Goal: Transaction & Acquisition: Purchase product/service

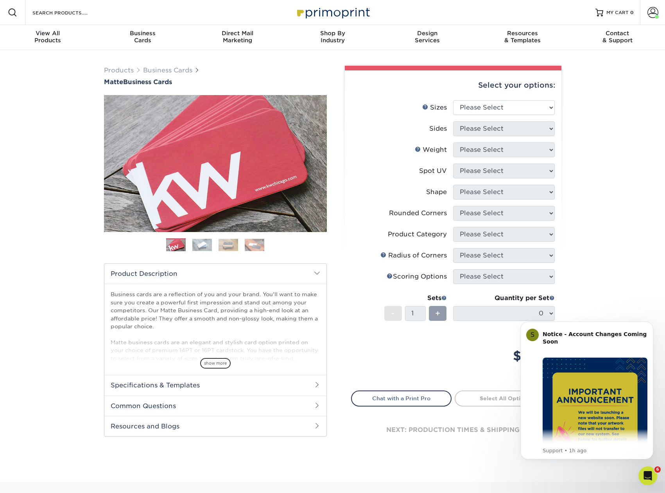
click at [653, 258] on div "Products Business Cards Matte Business Cards Previous Next 100 $ 9" at bounding box center [332, 265] width 665 height 431
click at [417, 149] on link "Weight Help" at bounding box center [418, 149] width 6 height 6
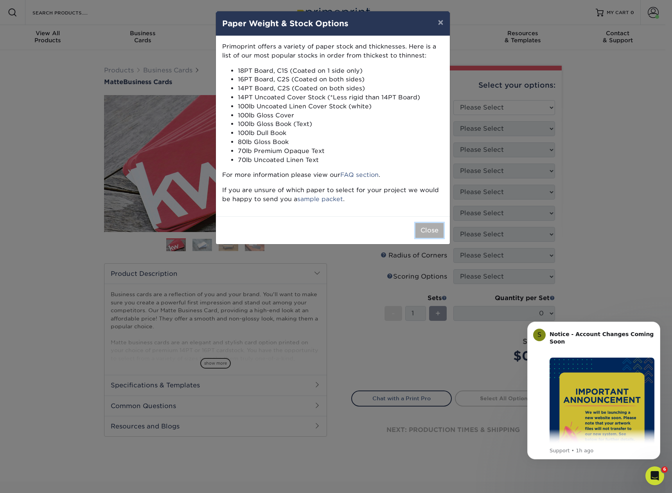
click at [431, 231] on button "Close" at bounding box center [429, 230] width 28 height 15
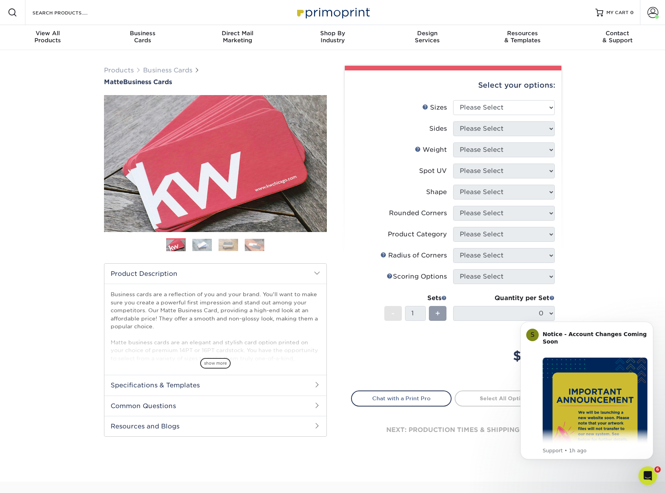
click at [357, 250] on label "Radius of Corners" at bounding box center [403, 255] width 102 height 15
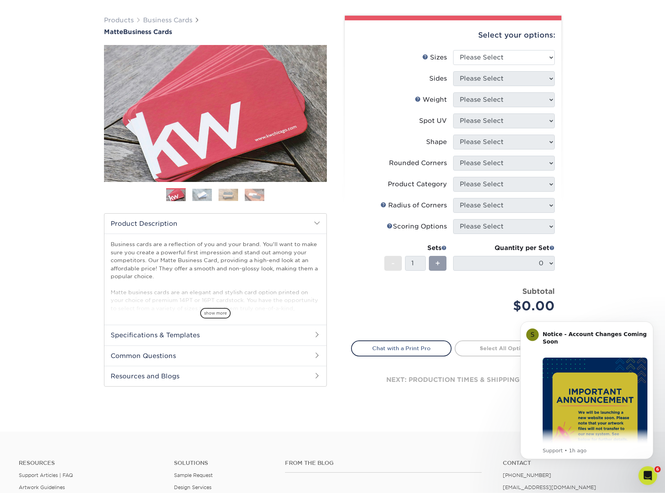
scroll to position [80, 0]
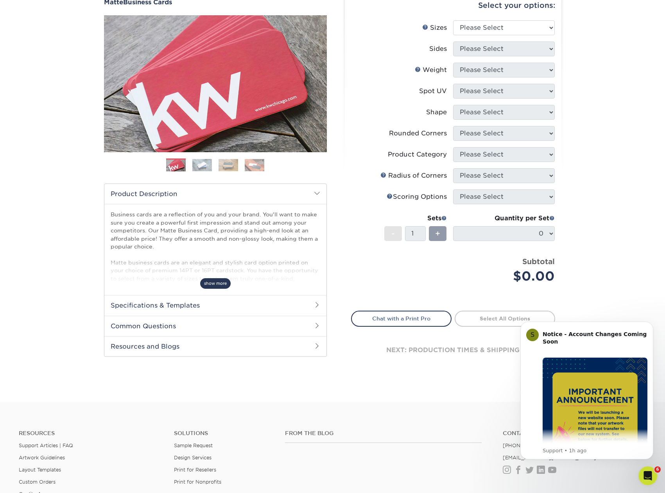
click at [222, 283] on span "show more" at bounding box center [215, 283] width 31 height 11
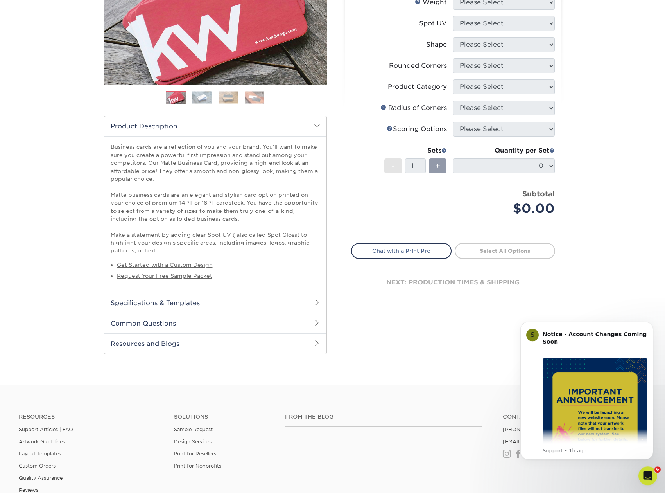
scroll to position [199, 0]
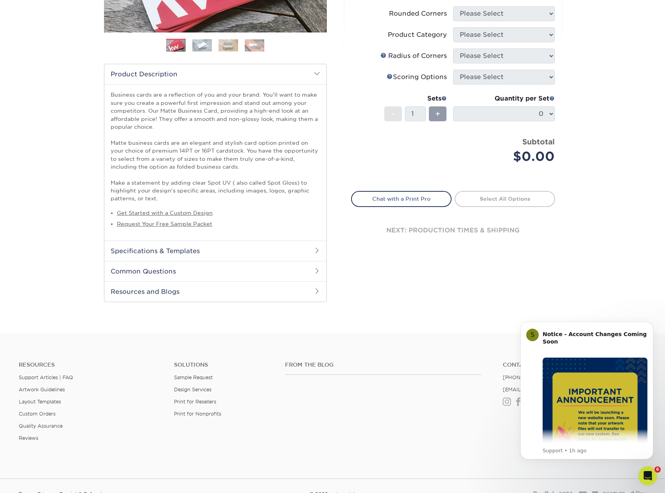
click at [188, 253] on h2 "Specifications & Templates" at bounding box center [215, 251] width 222 height 20
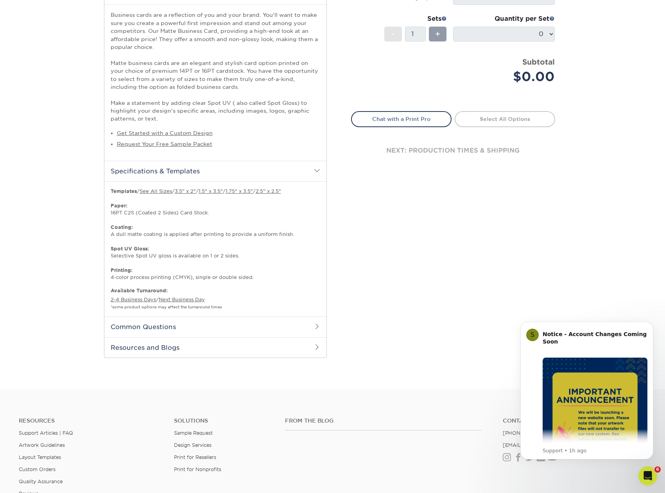
click at [279, 329] on h2 "Common Questions" at bounding box center [215, 326] width 222 height 20
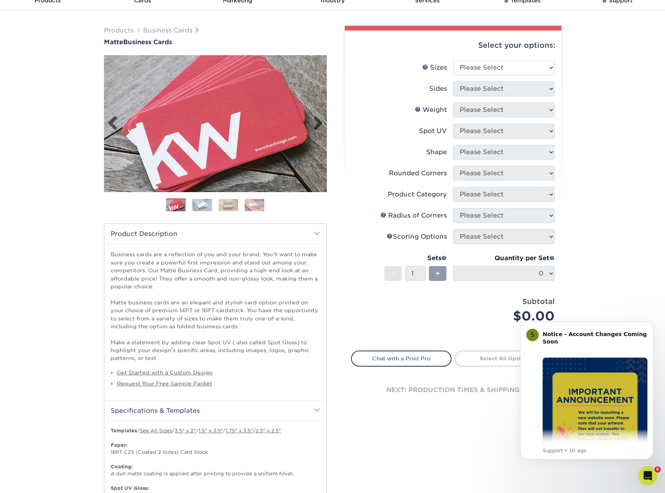
scroll to position [0, 0]
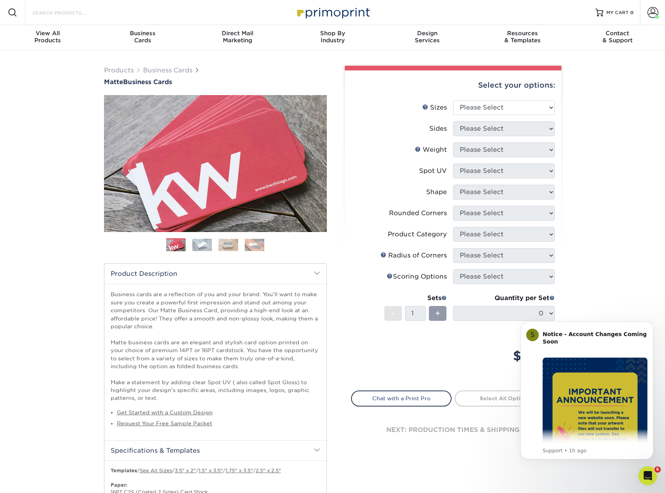
click at [45, 12] on input "Search Products" at bounding box center [70, 12] width 76 height 9
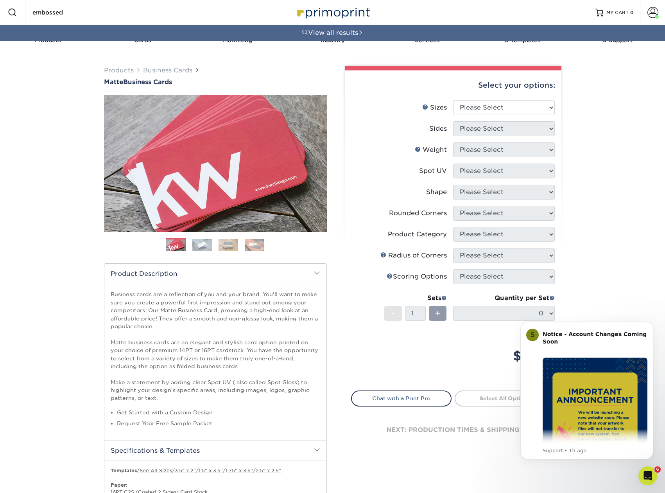
type input "embossed"
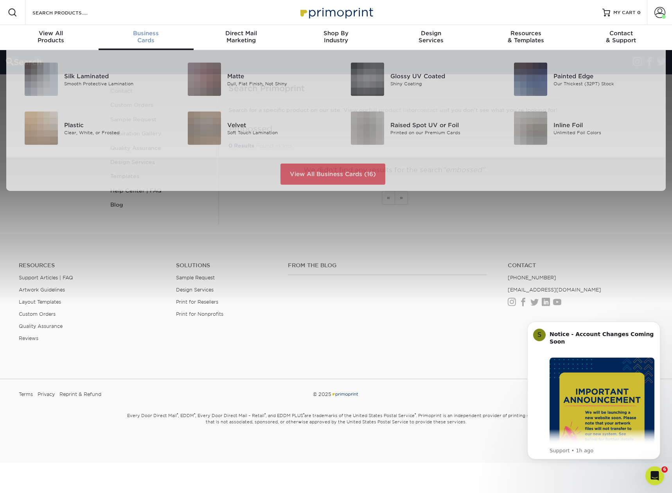
click at [144, 35] on span "Business" at bounding box center [146, 33] width 95 height 7
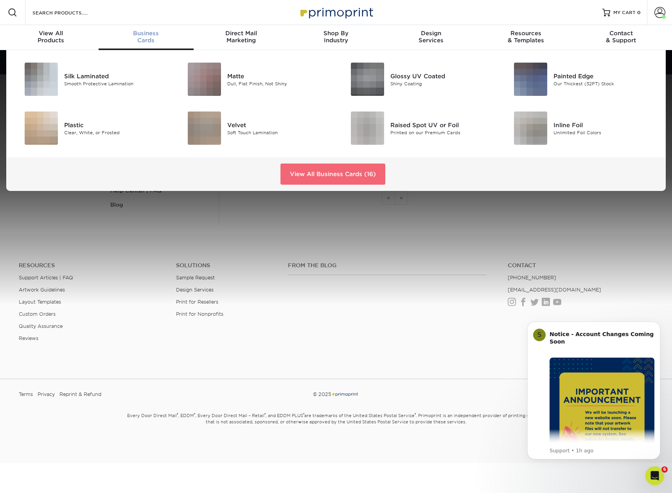
click at [332, 175] on link "View All Business Cards (16)" at bounding box center [332, 173] width 105 height 21
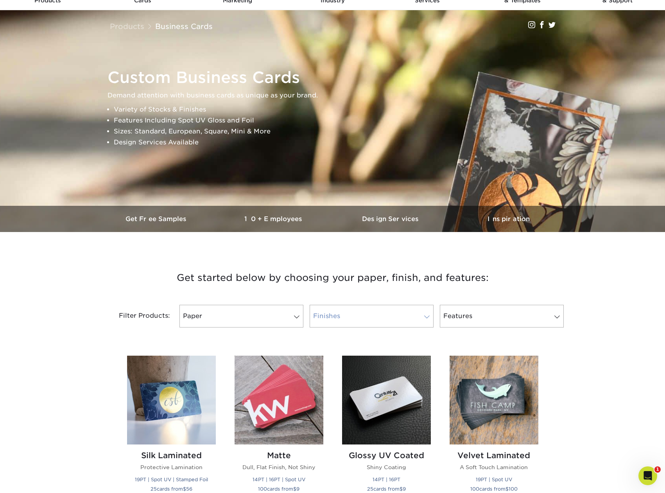
click at [334, 310] on link "Finishes" at bounding box center [372, 316] width 124 height 23
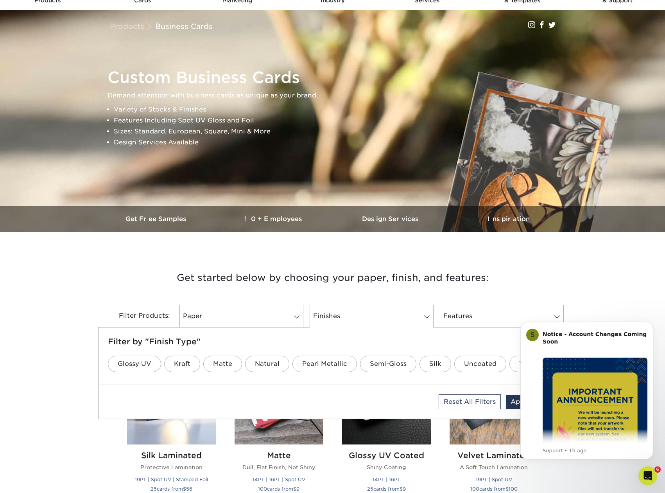
drag, startPoint x: 603, startPoint y: 296, endPoint x: 29, endPoint y: 10, distance: 641.1
click at [534, 313] on html "S Notice - Account Changes Coming Soon ​ Past Order Files Will Not Transfer: Wh…" at bounding box center [587, 311] width 156 height 3
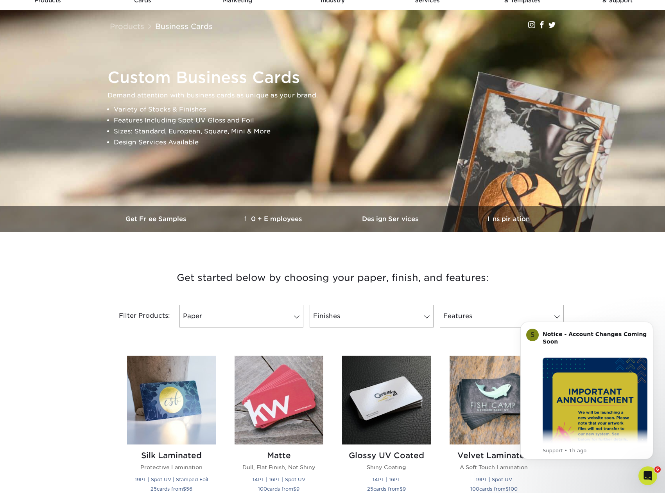
scroll to position [239, 0]
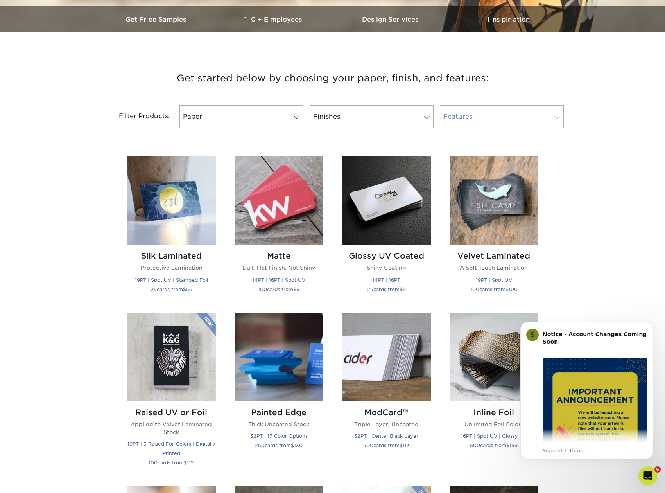
click at [498, 112] on link "Features" at bounding box center [502, 116] width 124 height 23
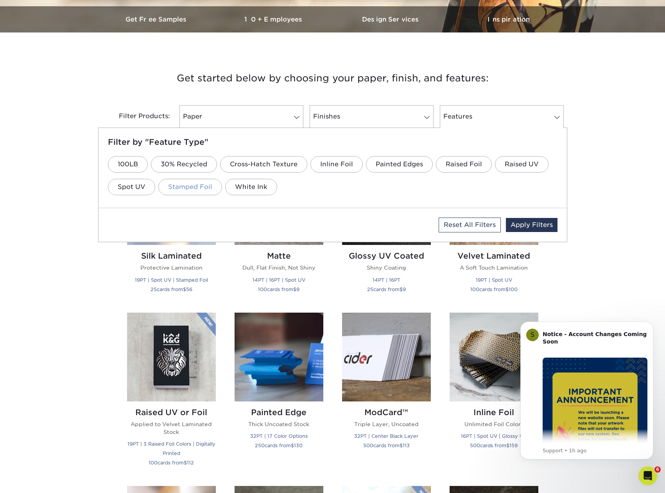
click at [184, 184] on link "Stamped Foil" at bounding box center [190, 187] width 64 height 16
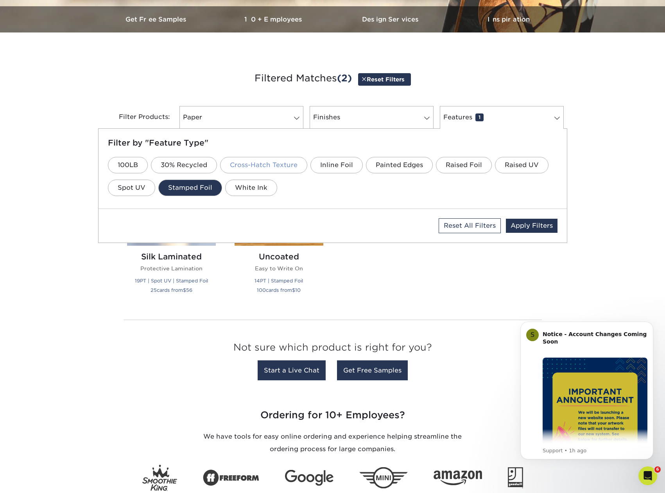
click at [273, 169] on link "Cross-Hatch Texture" at bounding box center [263, 165] width 87 height 16
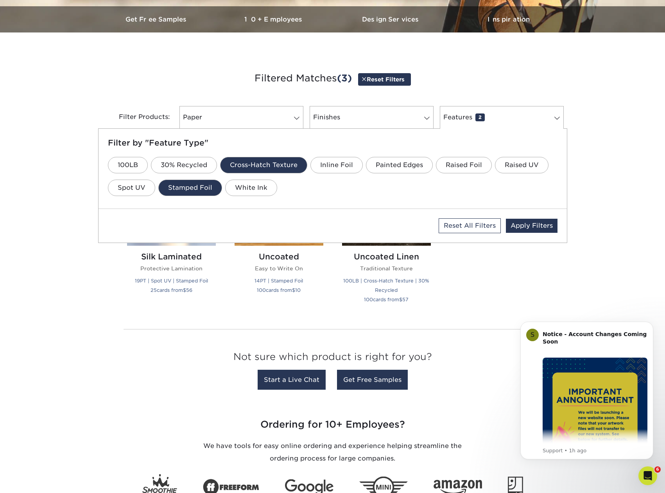
click at [490, 285] on div "Silk Laminated Protective Lamination 19PT | Spot UV | Stamped Foil 25 cards fro…" at bounding box center [333, 234] width 430 height 175
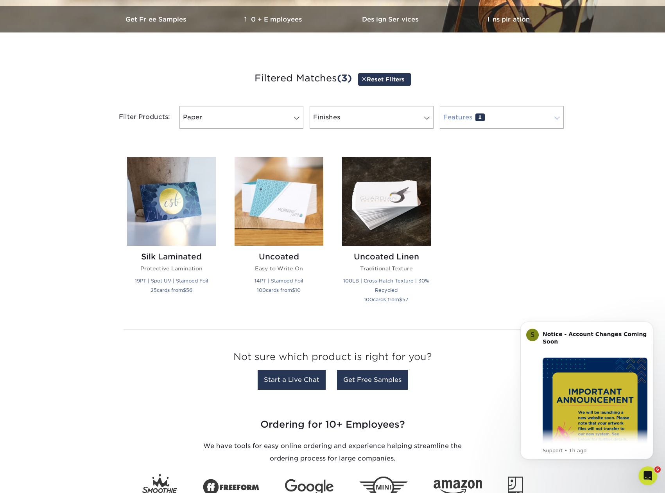
click at [519, 120] on link "Features 2" at bounding box center [502, 117] width 124 height 23
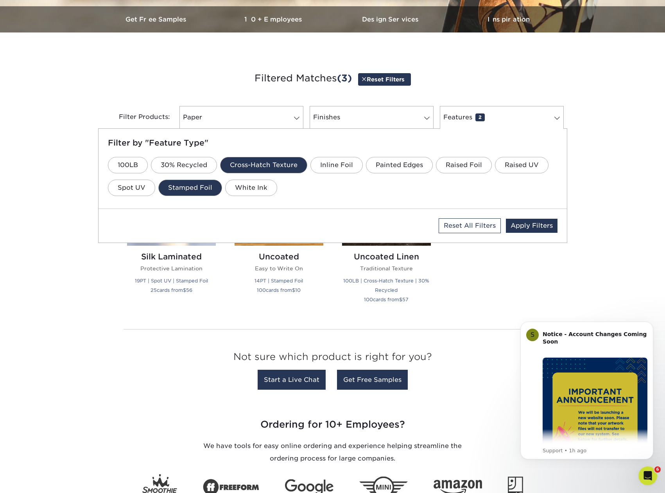
click at [216, 180] on li "Stamped Foil" at bounding box center [190, 187] width 64 height 23
click at [205, 186] on link "Stamped Foil" at bounding box center [190, 188] width 64 height 16
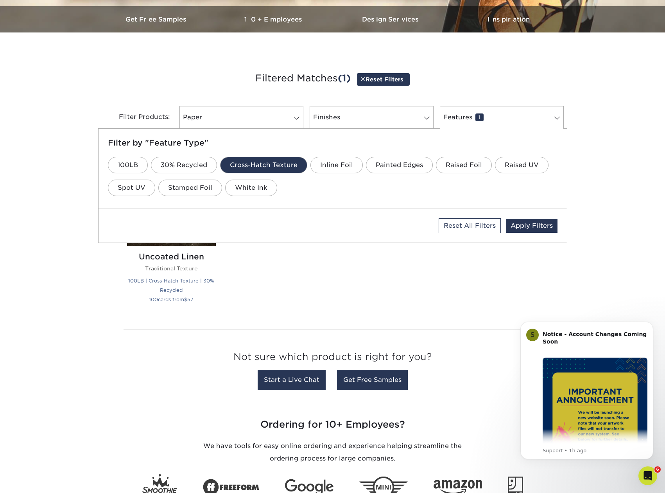
drag, startPoint x: 301, startPoint y: 265, endPoint x: 320, endPoint y: 265, distance: 19.2
click at [302, 265] on div "Silk Laminated Protective Lamination 19PT | Spot UV | Stamped Foil 25 cards fro…" at bounding box center [333, 234] width 430 height 175
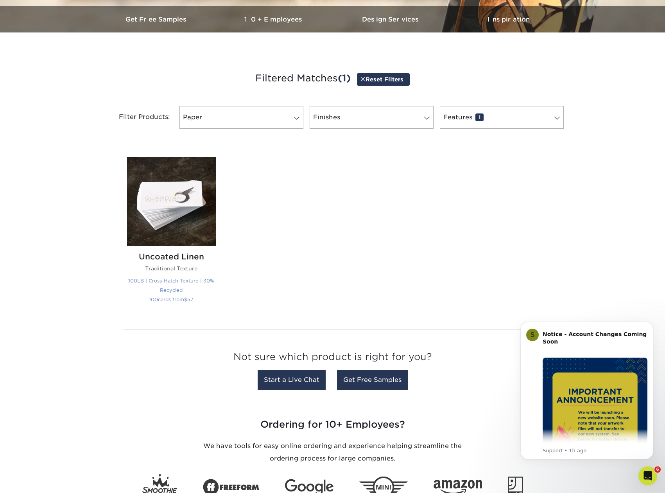
click at [191, 192] on img at bounding box center [171, 201] width 89 height 89
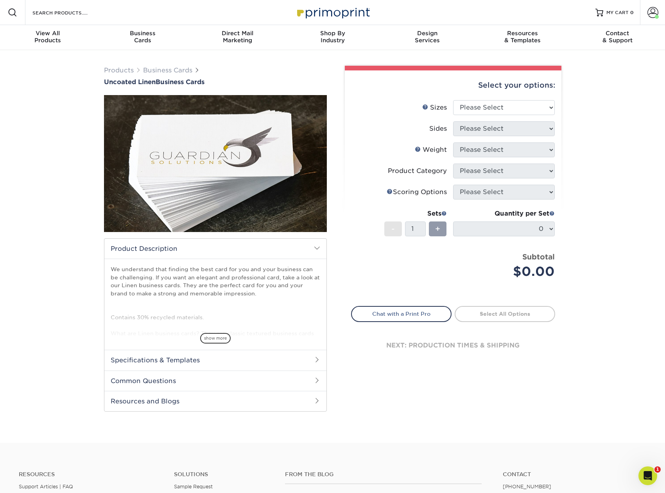
drag, startPoint x: 229, startPoint y: 159, endPoint x: 200, endPoint y: 170, distance: 31.3
click at [230, 160] on img at bounding box center [215, 163] width 223 height 223
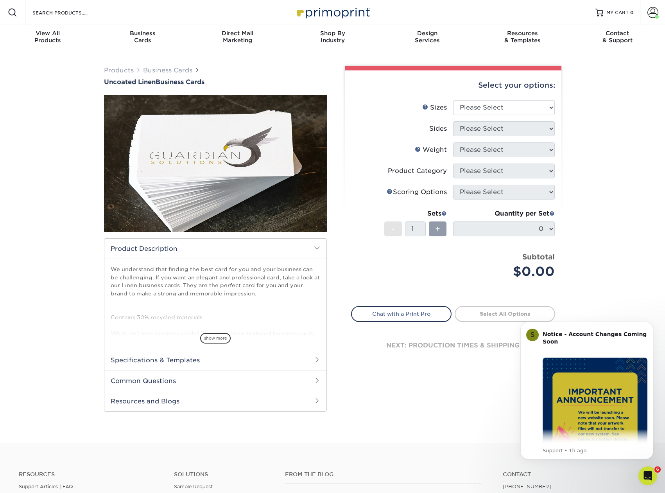
click at [365, 166] on label "Product Category" at bounding box center [403, 170] width 102 height 15
click at [145, 37] on div "Business Cards" at bounding box center [142, 37] width 95 height 14
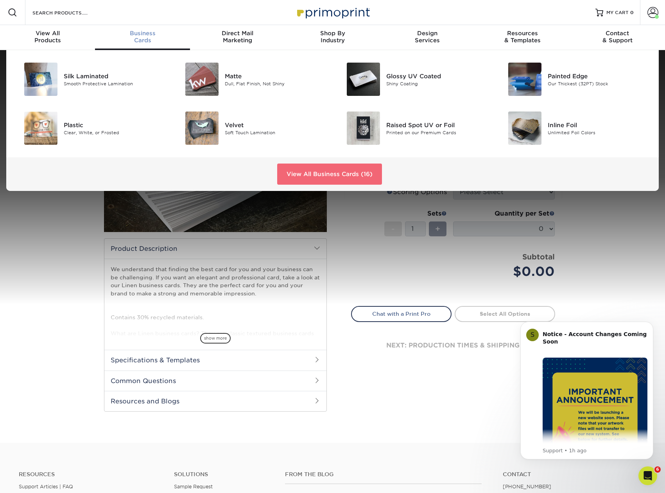
click at [329, 179] on link "View All Business Cards (16)" at bounding box center [329, 173] width 105 height 21
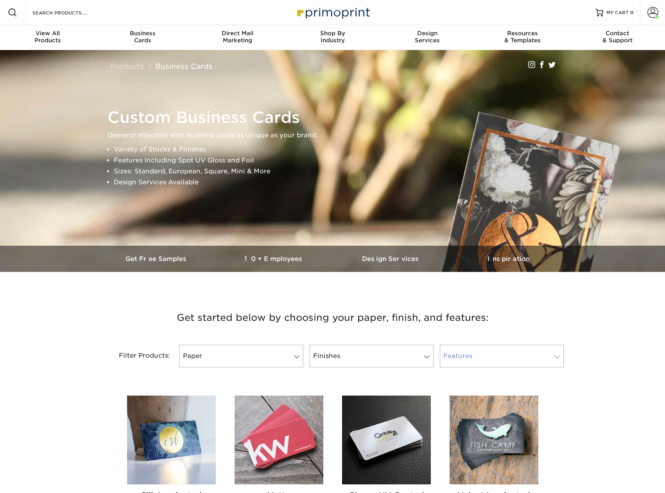
click at [502, 353] on link "Features" at bounding box center [502, 356] width 124 height 23
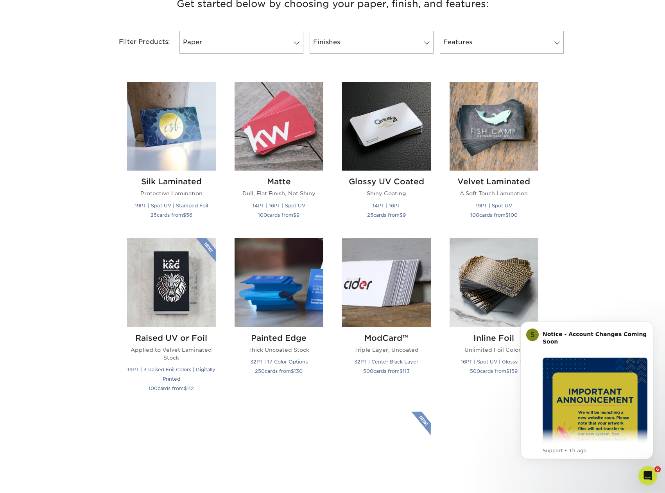
scroll to position [319, 0]
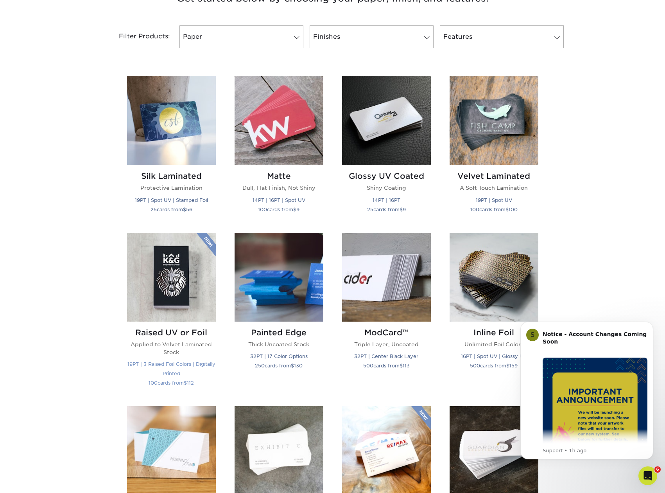
click at [176, 280] on img at bounding box center [171, 277] width 89 height 89
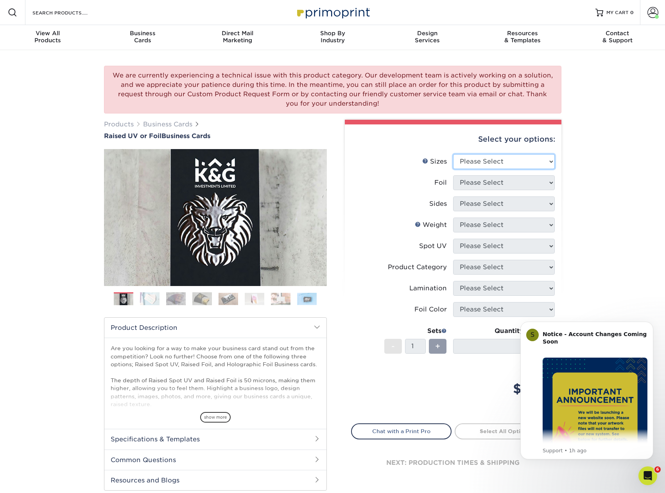
click at [453, 154] on select "Please Select 2" x 3.5" - Standard" at bounding box center [504, 161] width 102 height 15
select select "2.00x3.50"
click option "2" x 3.5" - Standard" at bounding box center [0, 0] width 0 height 0
click at [453, 175] on select "Please Select No Yes" at bounding box center [504, 182] width 102 height 15
select select "1"
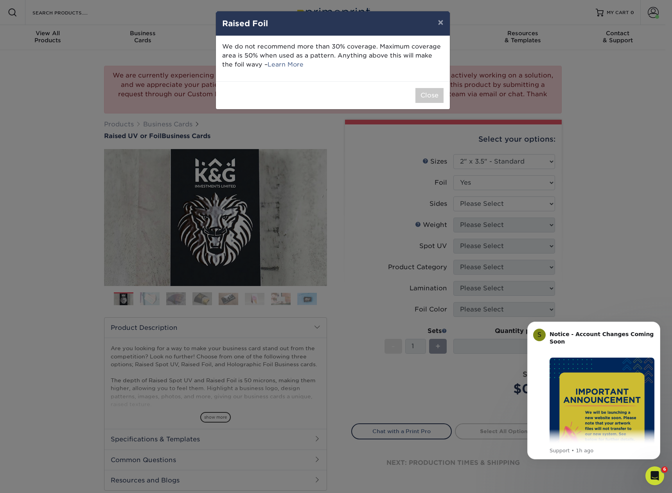
click at [515, 203] on div "× Raised Foil We do not recommend more than 30% coverage. Maximum coverage area…" at bounding box center [336, 246] width 672 height 493
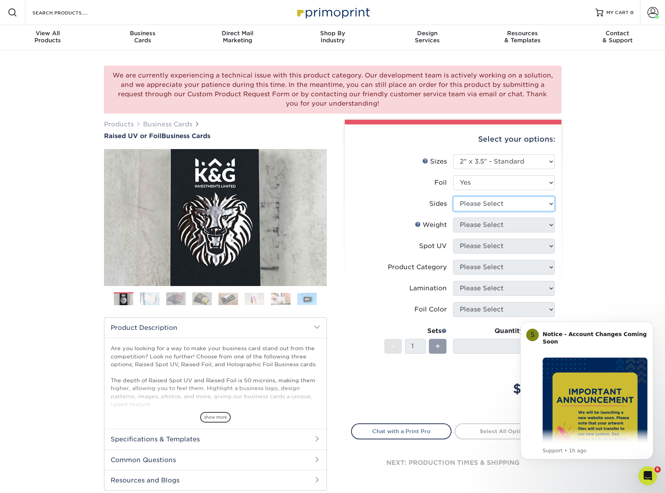
click at [453, 196] on select "Please Select Print Both Sides - Foil Both Sides Print Both Sides - Foil Front …" at bounding box center [504, 203] width 102 height 15
select select "34527644-b4fd-4ffb-9092-1318eefcd9d9"
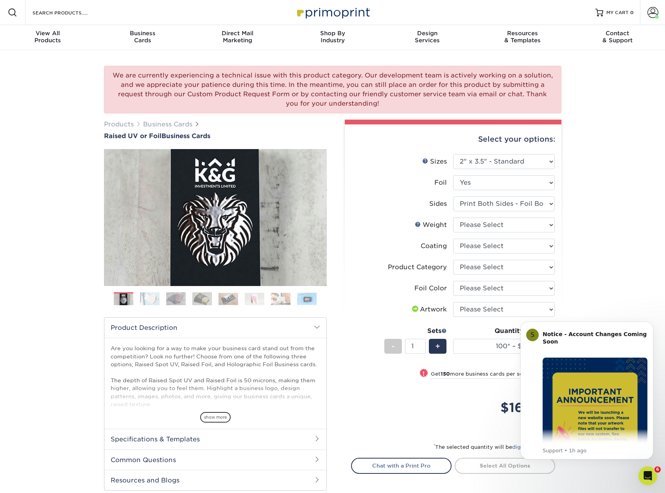
click at [167, 302] on img at bounding box center [176, 299] width 20 height 14
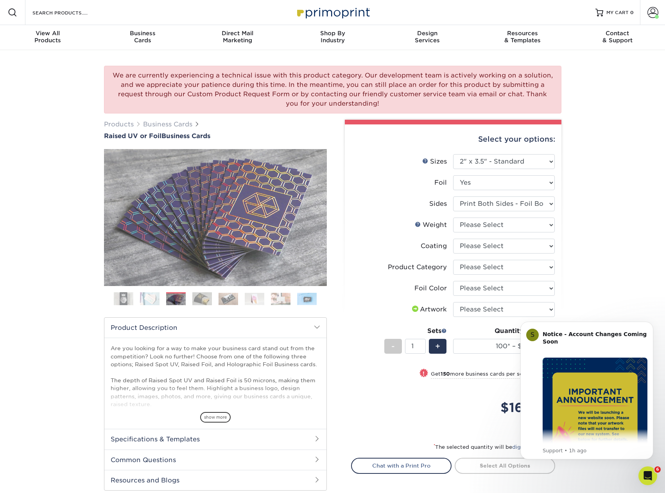
click at [207, 301] on img at bounding box center [202, 299] width 20 height 14
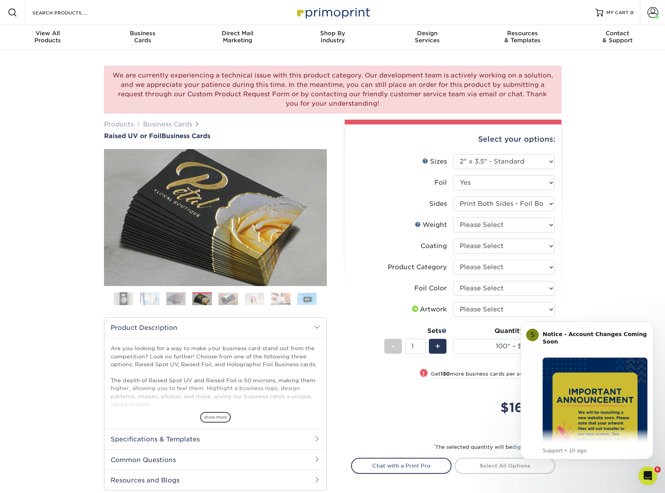
click at [233, 301] on img at bounding box center [229, 299] width 20 height 12
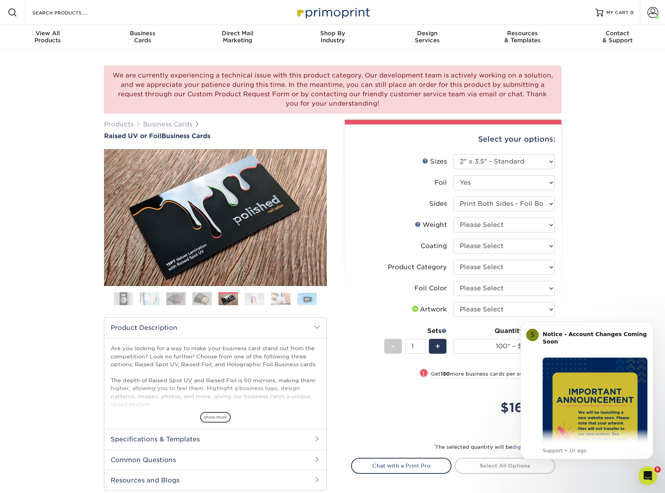
click at [627, 181] on div "We are currently experiencing a technical issue with this product category. Our…" at bounding box center [332, 299] width 665 height 499
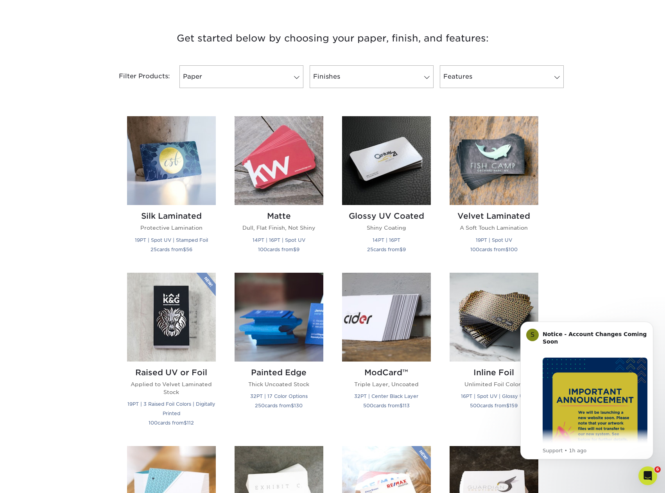
click at [617, 279] on div "Get started below by choosing your paper, finish, and features: Filtered Matche…" at bounding box center [332, 439] width 665 height 856
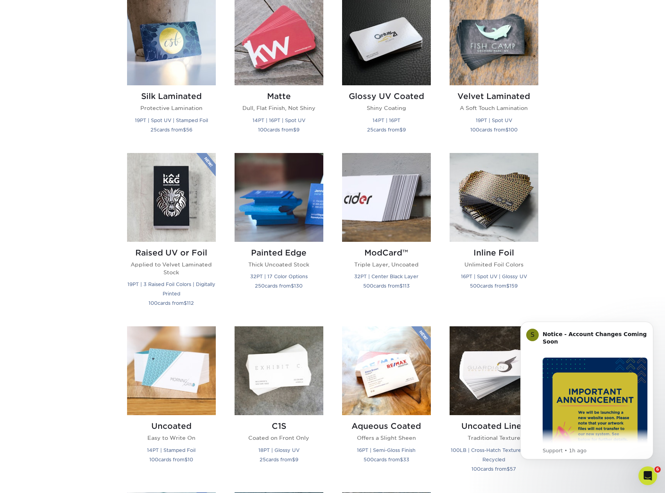
scroll to position [319, 0]
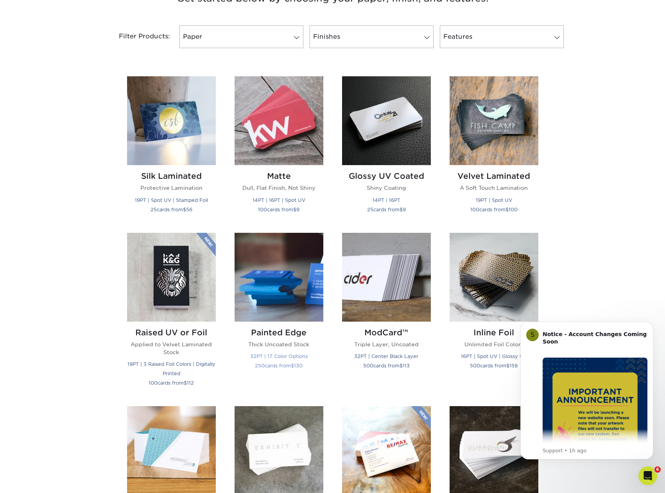
click at [284, 253] on img at bounding box center [279, 277] width 89 height 89
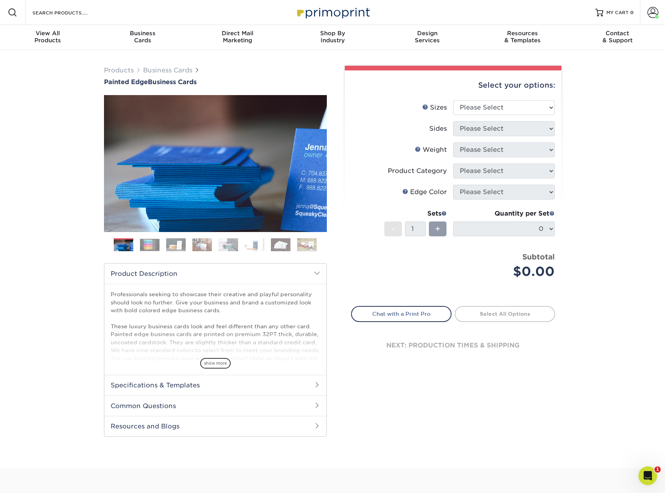
click at [168, 244] on img at bounding box center [176, 245] width 20 height 14
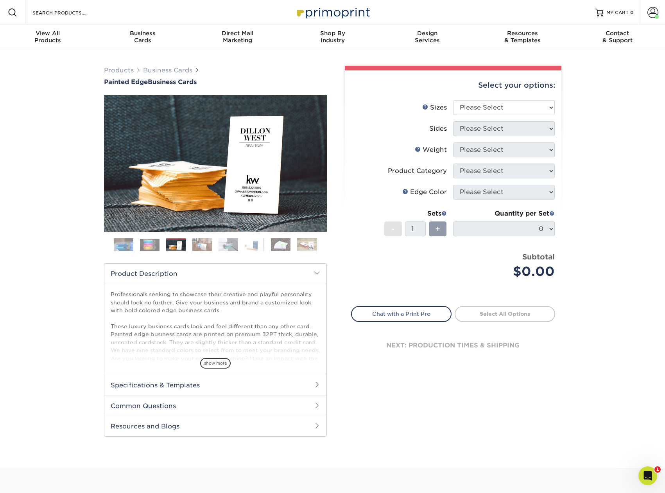
click at [199, 243] on img at bounding box center [202, 245] width 20 height 14
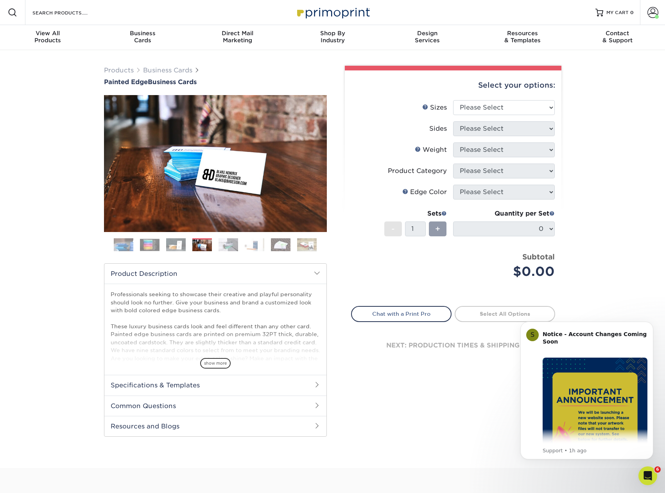
click at [154, 242] on img at bounding box center [150, 245] width 20 height 12
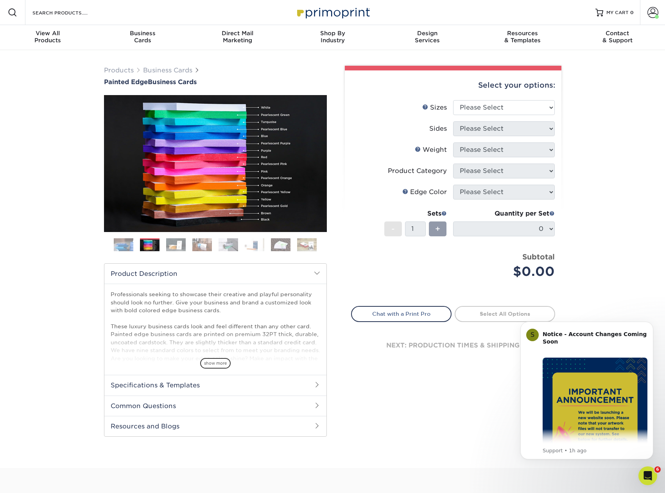
click at [217, 244] on ol at bounding box center [215, 247] width 223 height 19
click at [231, 246] on img at bounding box center [229, 245] width 20 height 14
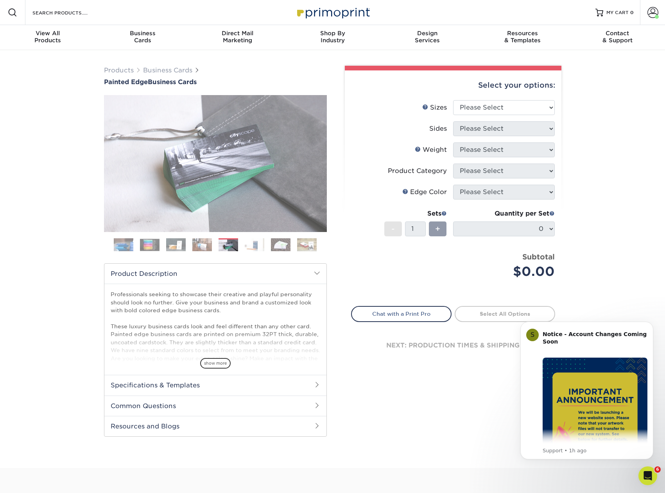
click at [249, 244] on img at bounding box center [255, 245] width 20 height 14
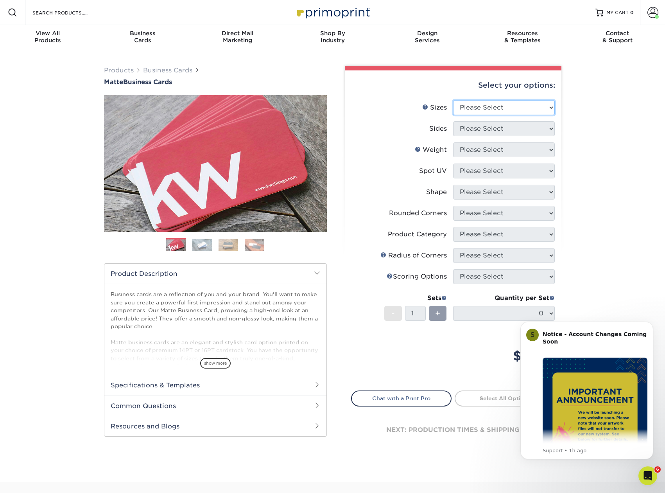
click at [453, 100] on select "Please Select 1.5" x 3.5" - Mini 1.75" x 3.5" - Mini 2" x 2" - Square 2" x 3" -…" at bounding box center [504, 107] width 102 height 15
select select "2.00x3.50"
click option "2" x 3.5" - Standard" at bounding box center [0, 0] width 0 height 0
click at [453, 121] on select "Please Select Print Both Sides Print Front Only" at bounding box center [504, 128] width 102 height 15
select select "13abbda7-1d64-4f25-8bb2-c179b224825d"
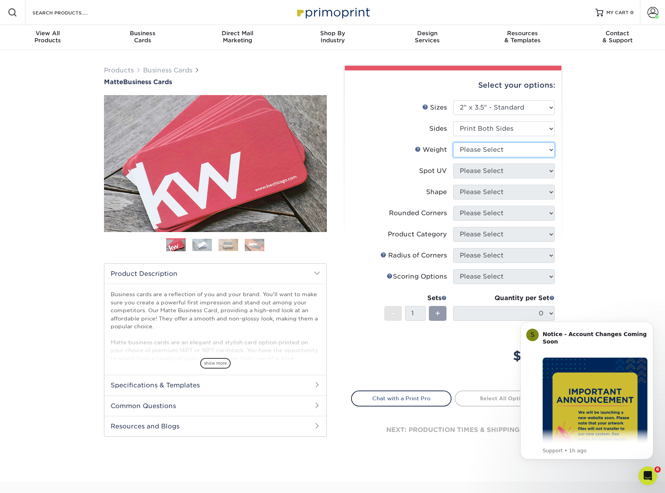
click at [453, 142] on select "Please Select 16PT 14PT" at bounding box center [504, 149] width 102 height 15
select select "16PT"
click at [221, 364] on span "show more" at bounding box center [215, 363] width 31 height 11
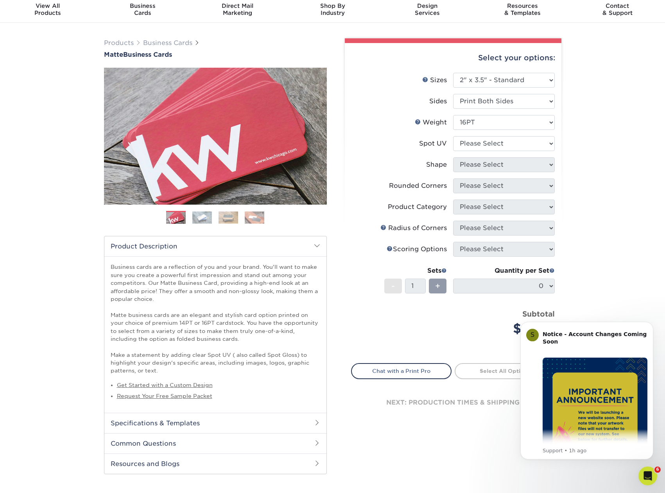
scroll to position [40, 0]
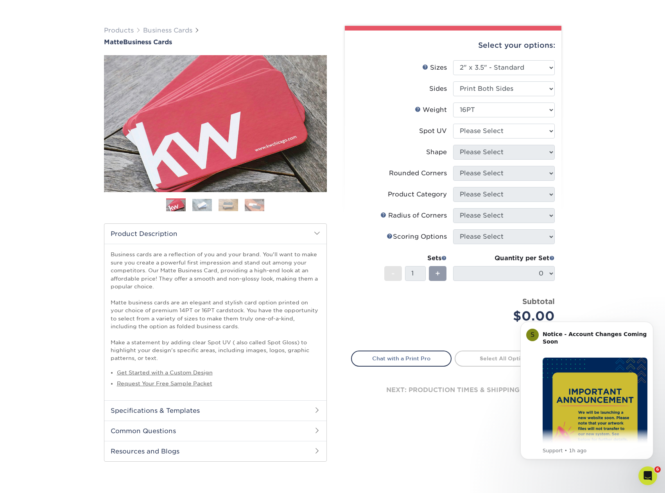
click at [213, 430] on h2 "Common Questions" at bounding box center [215, 430] width 222 height 20
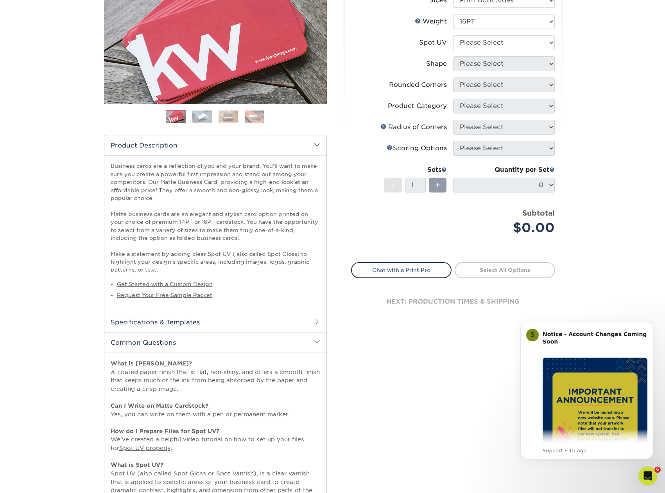
scroll to position [80, 0]
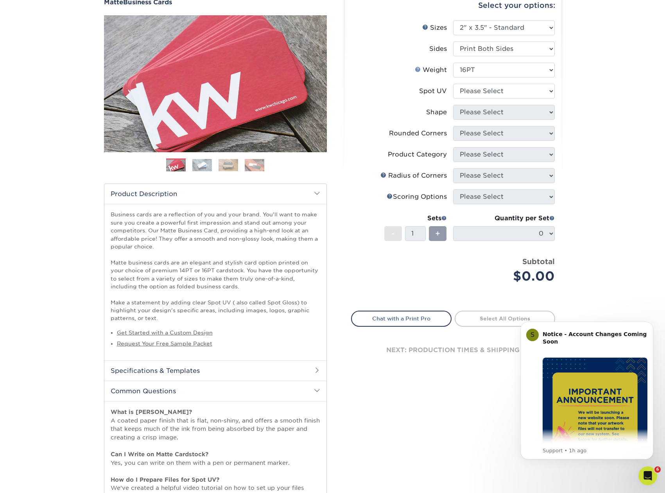
click at [419, 67] on link "Weight Help" at bounding box center [418, 69] width 6 height 6
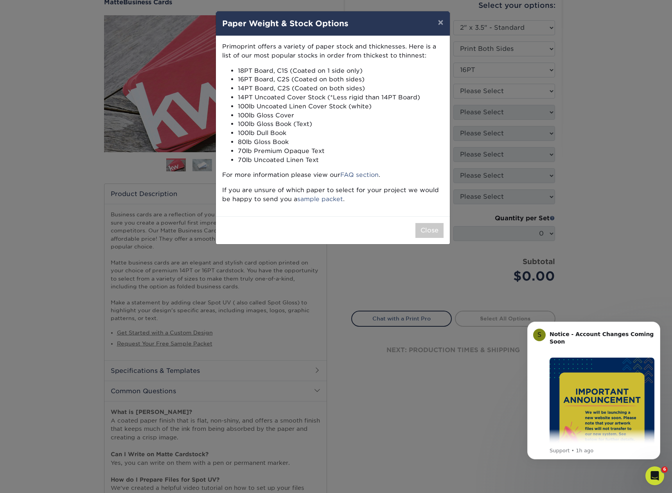
click at [610, 68] on div "× Paper Weight & Stock Options Primoprint offers a variety of paper stock and t…" at bounding box center [336, 246] width 672 height 493
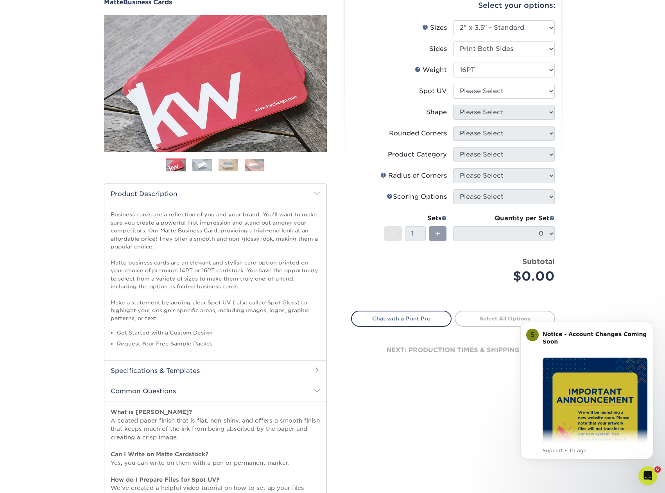
click at [548, 83] on li "Weight Help Weight Please Select 16PT 14PT" at bounding box center [453, 73] width 203 height 21
click at [453, 63] on select "Please Select 16PT 14PT" at bounding box center [504, 70] width 102 height 15
click at [603, 71] on div "Products Business Cards Matte Business Cards Previous Next 100 $ 9" at bounding box center [332, 356] width 665 height 772
click at [453, 84] on select "Please Select No Spot UV Front and Back (Both Sides) Front Only Back Only" at bounding box center [504, 91] width 102 height 15
select select "1"
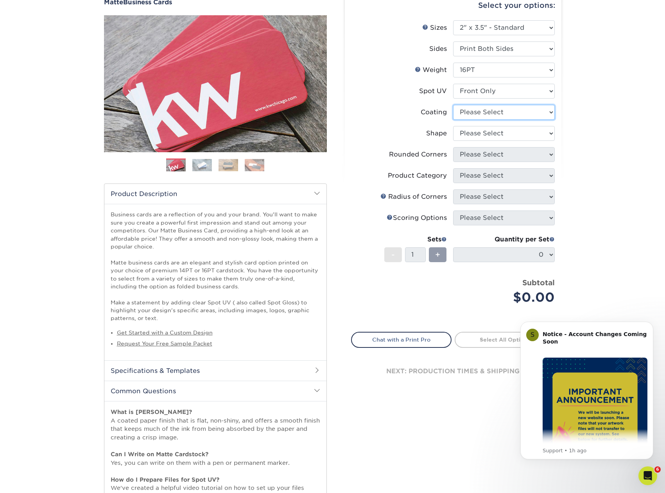
click at [453, 105] on select at bounding box center [504, 112] width 102 height 15
select select "121bb7b5-3b4d-429f-bd8d-bbf80e953313"
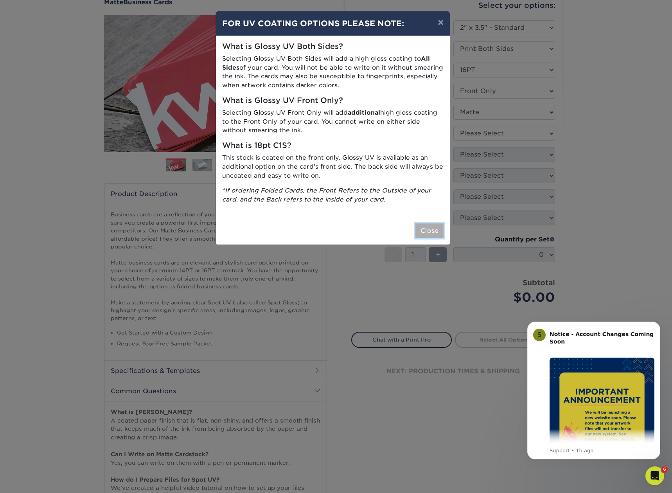
click at [440, 230] on button "Close" at bounding box center [429, 230] width 28 height 15
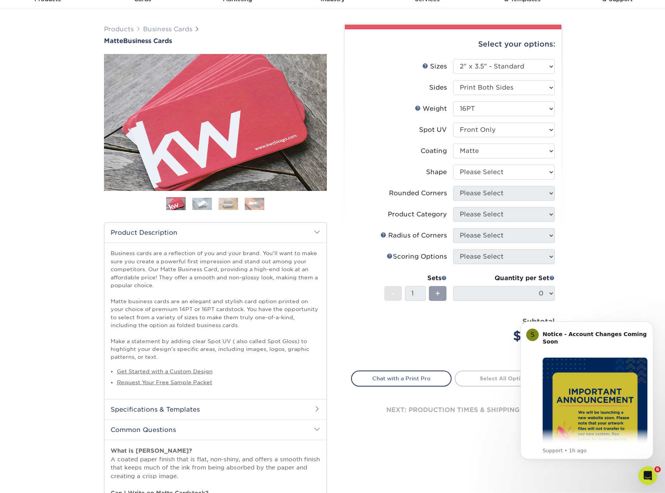
scroll to position [40, 0]
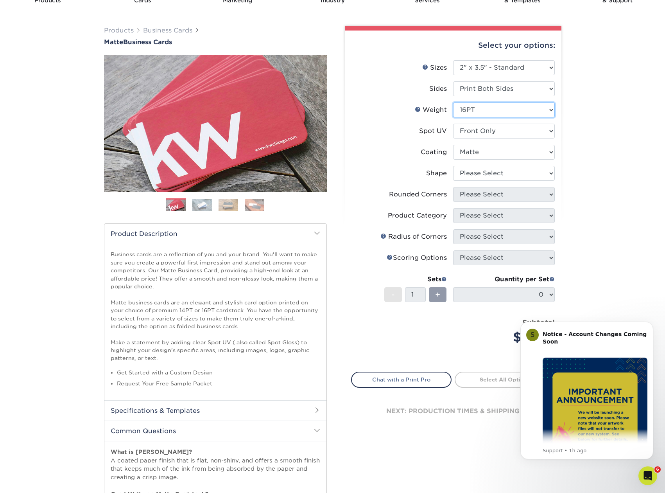
click at [453, 102] on select "Please Select 16PT 14PT" at bounding box center [504, 109] width 102 height 15
click at [390, 107] on label "Weight Help Weight" at bounding box center [403, 109] width 102 height 15
click at [453, 124] on select "Please Select No Spot UV Front and Back (Both Sides) Front Only Back Only" at bounding box center [504, 131] width 102 height 15
click option "Front Only" at bounding box center [0, 0] width 0 height 0
click at [453, 145] on select at bounding box center [504, 152] width 102 height 15
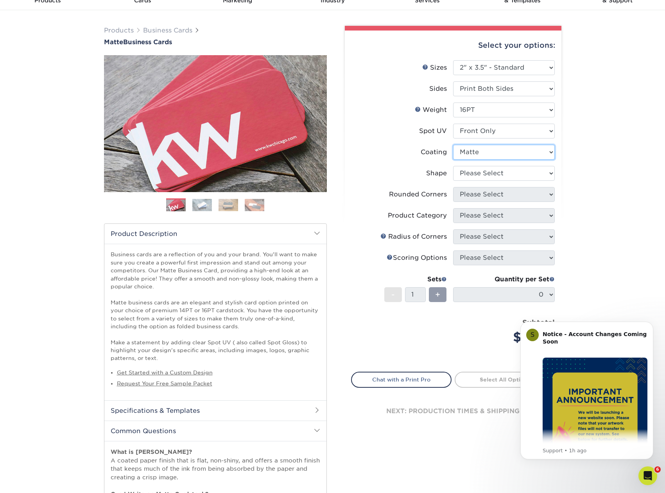
click option "Matte" at bounding box center [0, 0] width 0 height 0
click at [453, 166] on select "Please Select Standard" at bounding box center [504, 173] width 102 height 15
select select "standard"
click at [453, 187] on select "Please Select Yes - Round 2 Corners Yes - Round 4 Corners No" at bounding box center [504, 194] width 102 height 15
select select "0"
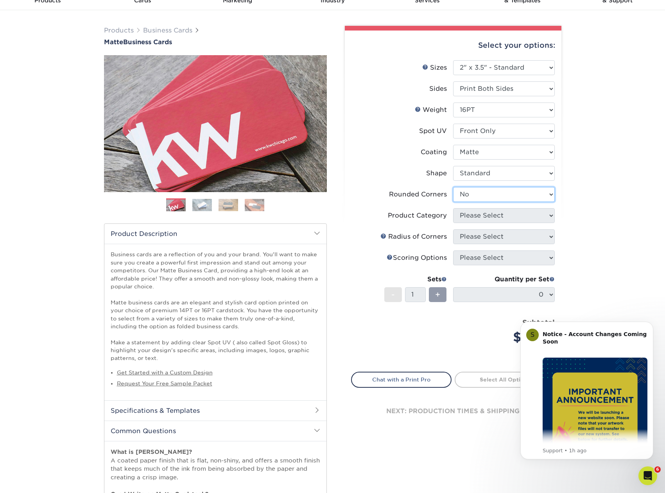
click option "No" at bounding box center [0, 0] width 0 height 0
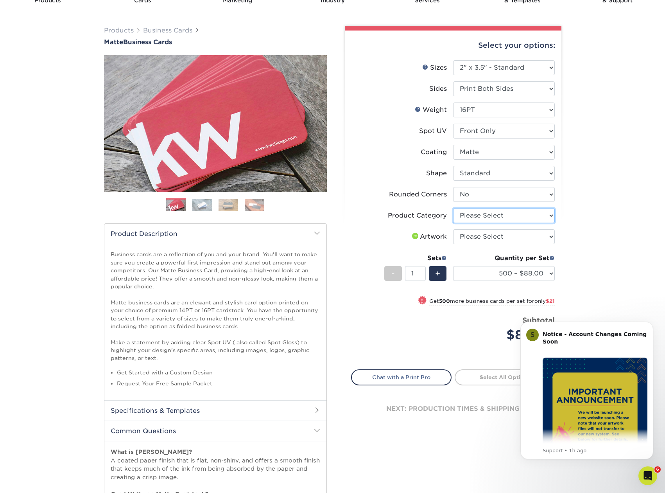
click at [453, 208] on select "Please Select Business Cards" at bounding box center [504, 215] width 102 height 15
select select "3b5148f1-0588-4f88-a218-97bcfdce65c1"
click option "Business Cards" at bounding box center [0, 0] width 0 height 0
click at [453, 229] on select "Please Select I will upload files I need a design - $100" at bounding box center [504, 236] width 102 height 15
select select "upload"
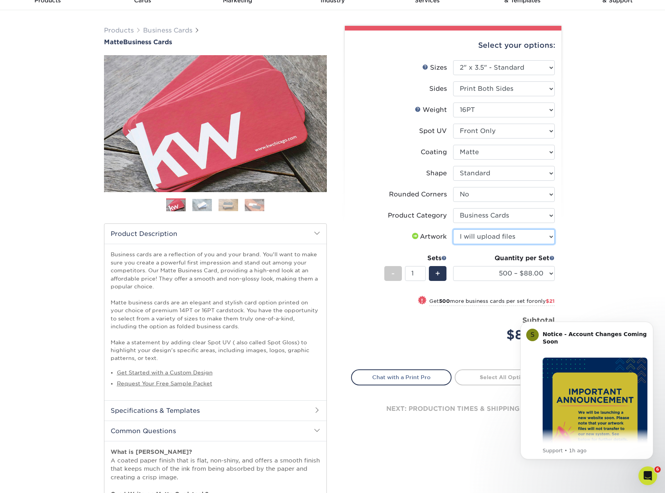
click option "I will upload files" at bounding box center [0, 0] width 0 height 0
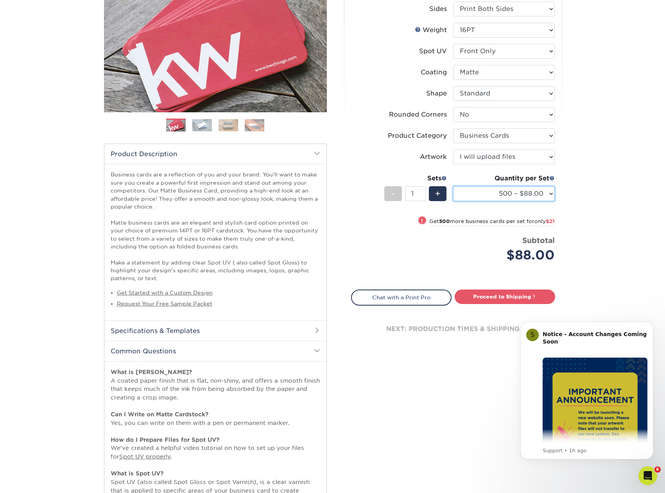
click at [453, 186] on select "500 – $88.00 1000 – $109.00 2500 – $205.00 5000 – $279.00 10000 – $612.00 15000…" at bounding box center [504, 193] width 102 height 15
click option "500 – $88.00" at bounding box center [0, 0] width 0 height 0
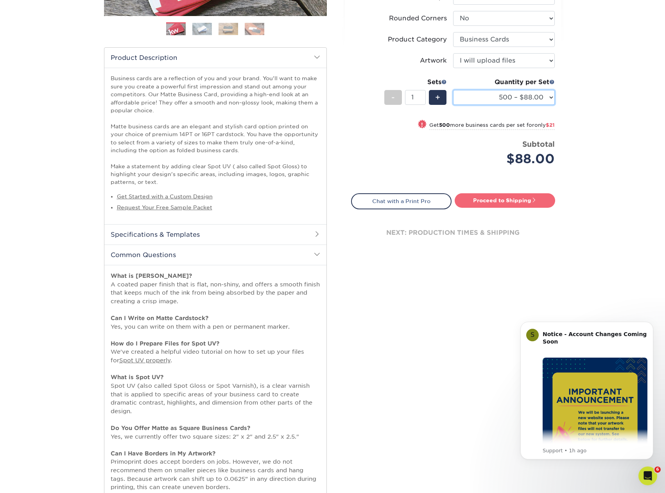
scroll to position [160, 0]
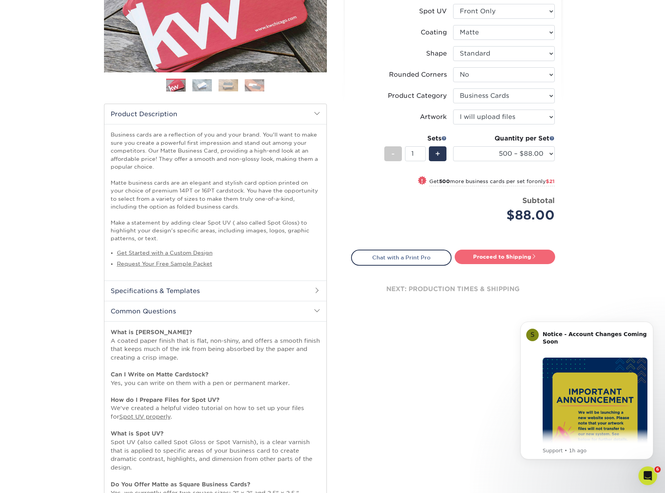
click at [518, 256] on link "Proceed to Shipping" at bounding box center [505, 257] width 101 height 14
type input "Set 1"
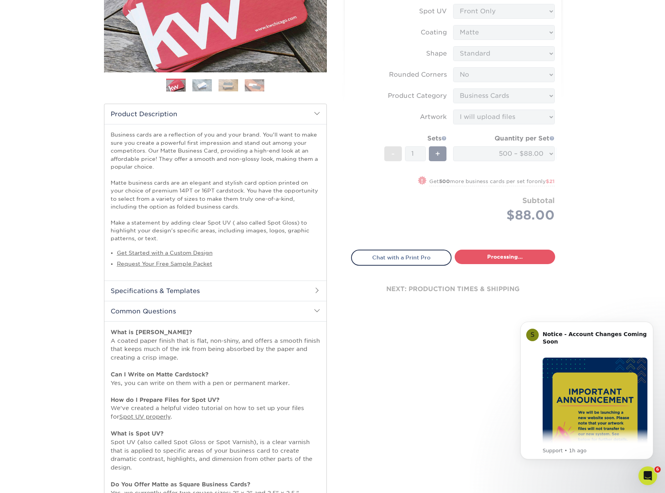
select select "4dc6cca5-ac1c-4fbc-b82e-08d4f0b15061"
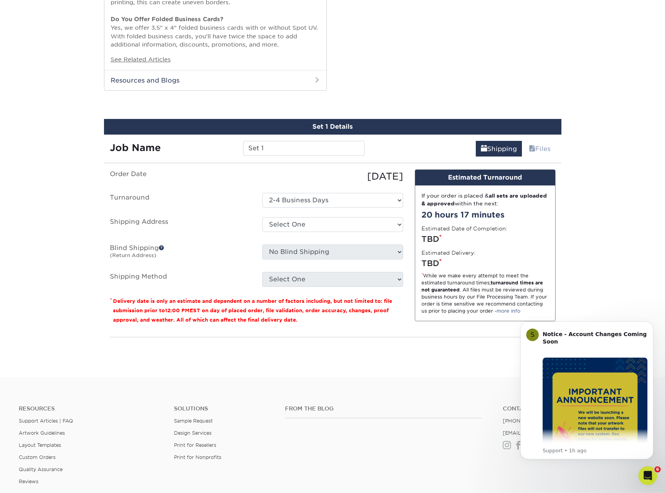
scroll to position [713, 0]
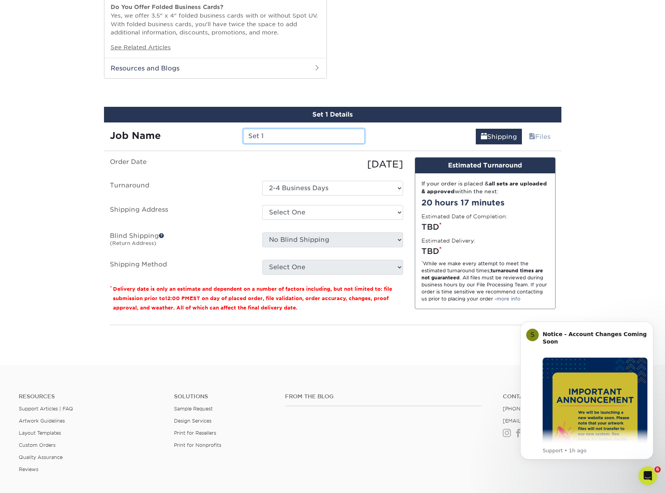
click at [290, 136] on input "Set 1" at bounding box center [304, 136] width 122 height 15
click at [296, 168] on div "08/18/2025" at bounding box center [333, 164] width 153 height 14
click at [280, 135] on input "Set 1" at bounding box center [304, 136] width 122 height 15
click at [243, 131] on input "Set 1" at bounding box center [304, 136] width 122 height 15
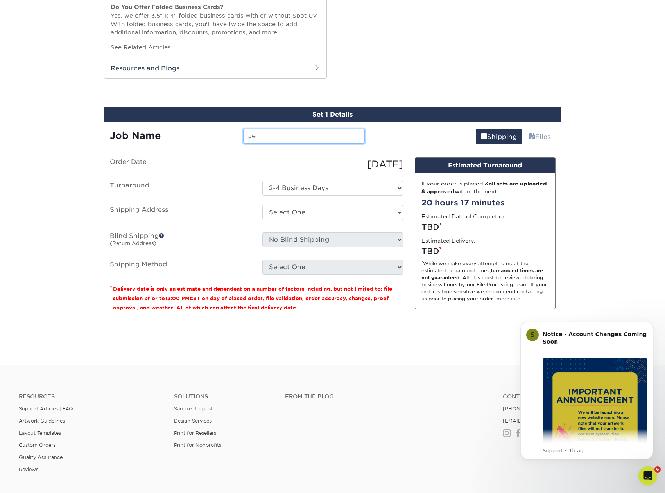
type input "J"
type input "Meridian Cards"
click at [208, 190] on label "Turnaround" at bounding box center [180, 188] width 153 height 15
click at [262, 205] on select "Select One asdf asdf Davenport Mark Brother + Add New Address" at bounding box center [332, 212] width 141 height 15
select select "201864"
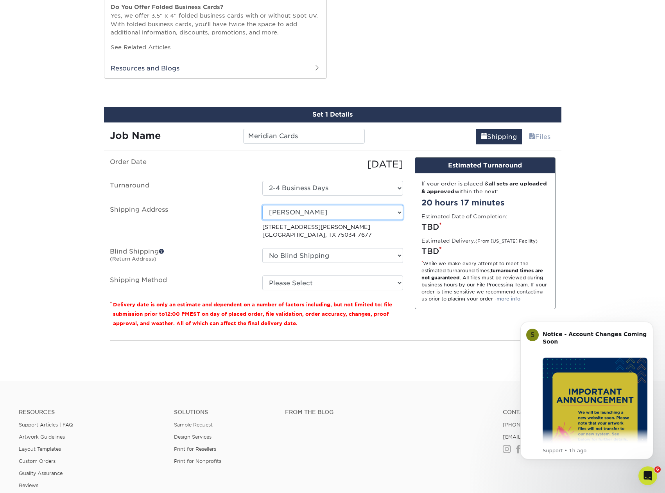
click at [262, 205] on select "Select One asdf asdf Davenport Mark Brother + Add New Address" at bounding box center [332, 212] width 141 height 15
click at [234, 249] on label "Blind Shipping (Return Address)" at bounding box center [180, 257] width 153 height 18
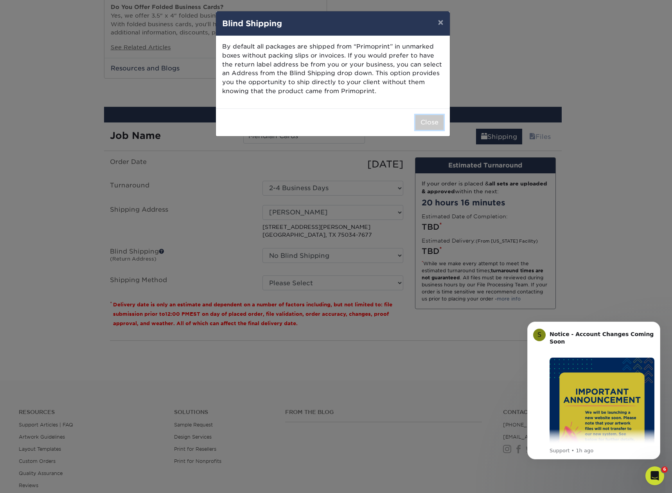
click at [416, 121] on button "Close" at bounding box center [429, 122] width 28 height 15
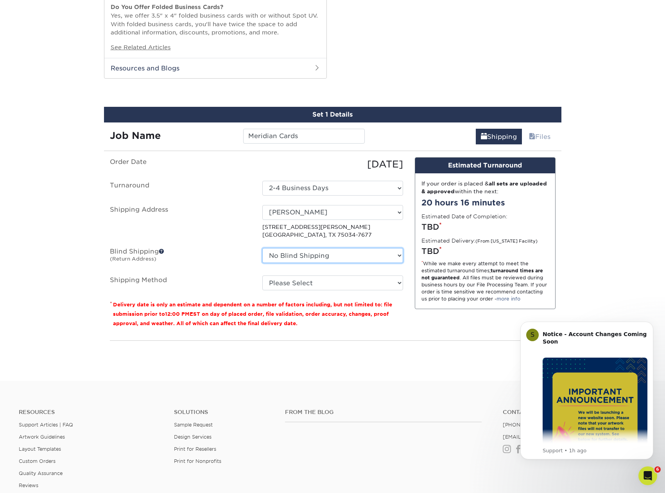
click at [262, 248] on select "No Blind Shipping asdf asdf Davenport Mark Brother + Add New Address" at bounding box center [332, 255] width 141 height 15
click option "No Blind Shipping" at bounding box center [0, 0] width 0 height 0
click at [330, 271] on ul "Order Date 08/18/2025 Turnaround Select One 2-4 Business Days Shipping Address …" at bounding box center [256, 223] width 293 height 133
click at [262, 275] on select "Please Select Ground Shipping (+$8.96) 3 Day Shipping Service (+$20.22) 2 Day A…" at bounding box center [332, 282] width 141 height 15
select select "03"
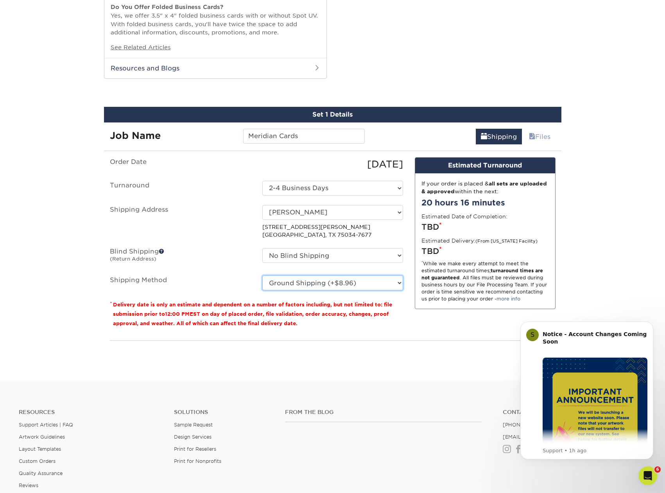
click option "Ground Shipping (+$8.96)" at bounding box center [0, 0] width 0 height 0
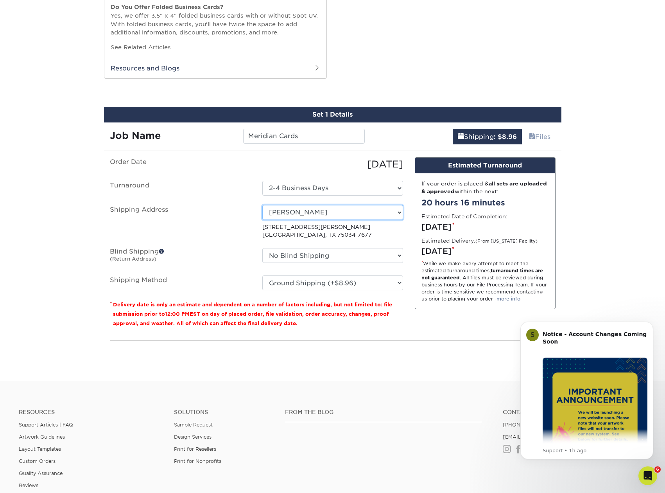
click at [262, 205] on select "Select One asdf asdf Davenport Mark Brother + Add New Address" at bounding box center [332, 212] width 141 height 15
click at [313, 213] on select "Select One asdf asdf Davenport Mark Brother + Add New Address" at bounding box center [332, 212] width 141 height 15
click at [208, 211] on label "Shipping Address" at bounding box center [180, 222] width 153 height 34
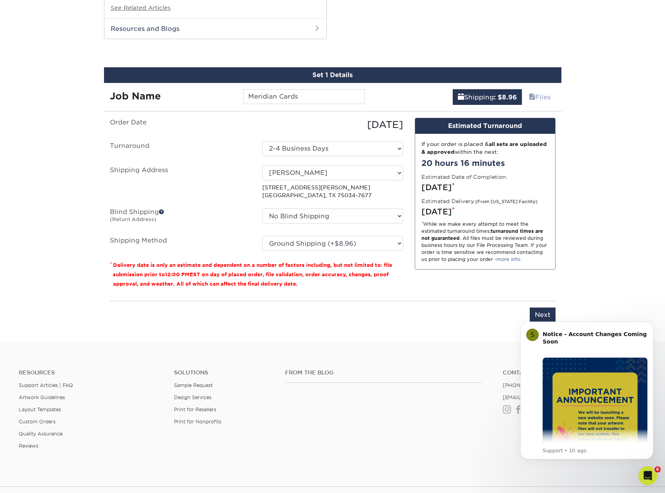
scroll to position [792, 0]
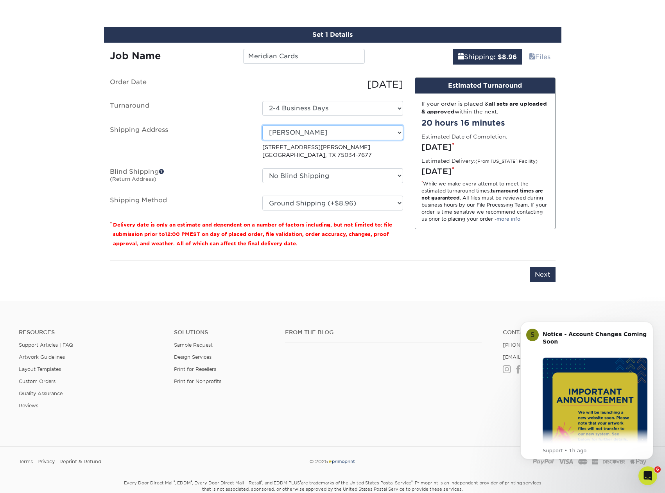
click at [262, 125] on select "Select One asdf asdf Davenport Mark Brother + Add New Address" at bounding box center [332, 132] width 141 height 15
click at [367, 132] on select "Select One asdf asdf Davenport Mark Brother + Add New Address" at bounding box center [332, 132] width 141 height 15
click at [262, 125] on select "Select One asdf asdf Davenport Mark Brother + Add New Address" at bounding box center [332, 132] width 141 height 15
click at [367, 132] on select "Select One asdf asdf Davenport Mark Brother + Add New Address" at bounding box center [332, 132] width 141 height 15
click at [539, 273] on input "Next" at bounding box center [543, 274] width 26 height 15
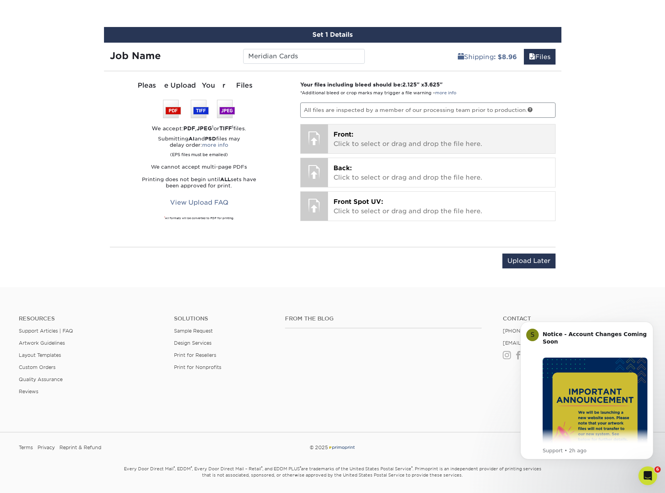
click at [370, 135] on p "Front: Click to select or drag and drop the file here." at bounding box center [442, 139] width 216 height 19
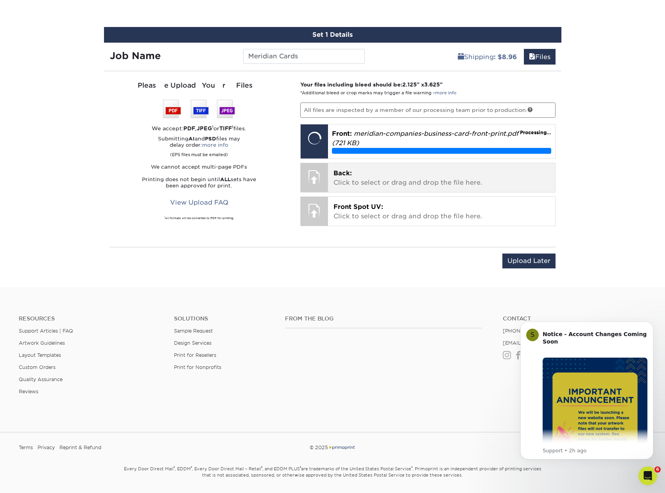
click at [395, 174] on p "Back: Click to select or drag and drop the file here." at bounding box center [442, 178] width 216 height 19
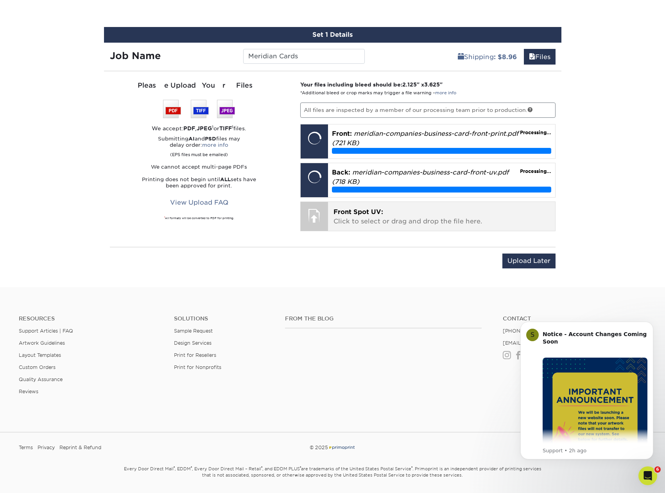
click at [411, 215] on p "Front Spot UV: Click to select or drag and drop the file here." at bounding box center [442, 216] width 216 height 19
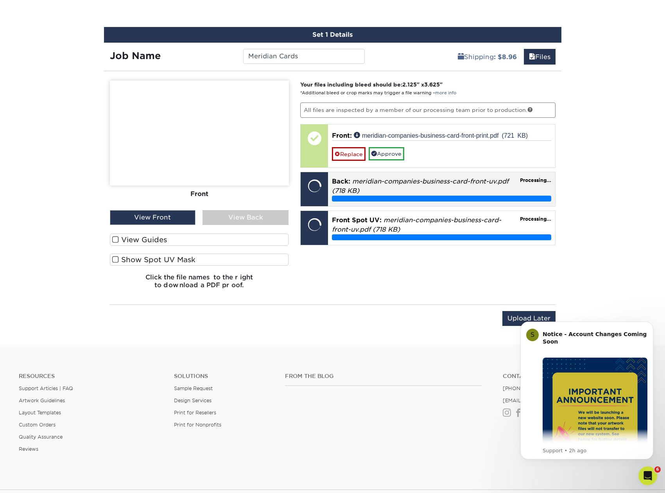
click at [390, 185] on p "Back: meridian-companies-business-card-front-uv.pdf (718 KB)" at bounding box center [441, 186] width 219 height 19
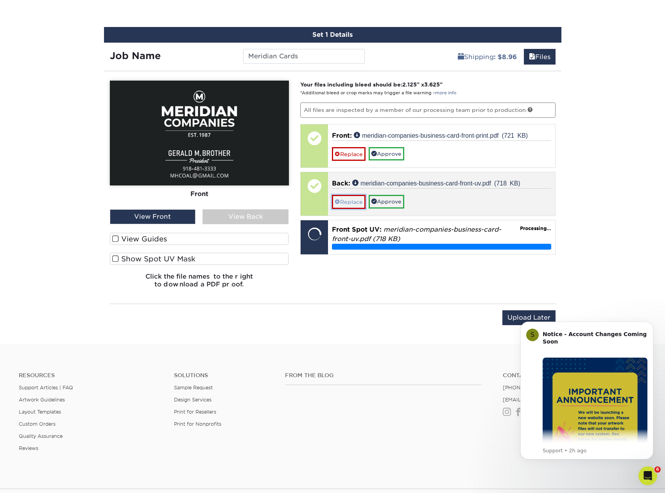
click at [347, 202] on link "Replace" at bounding box center [349, 202] width 34 height 14
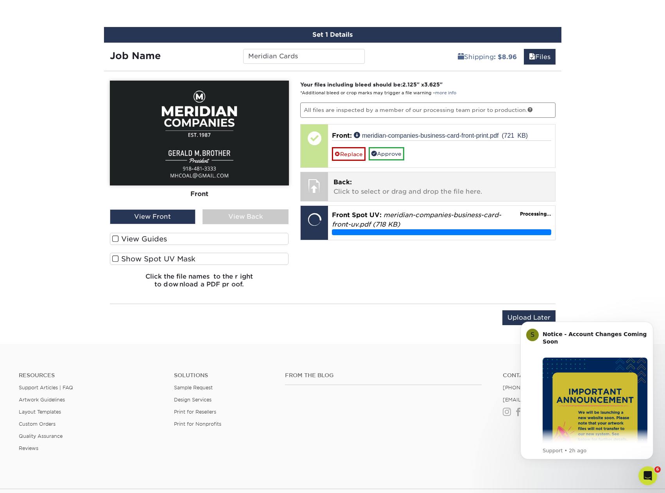
click at [433, 189] on p "Back: Click to select or drag and drop the file here." at bounding box center [442, 187] width 216 height 19
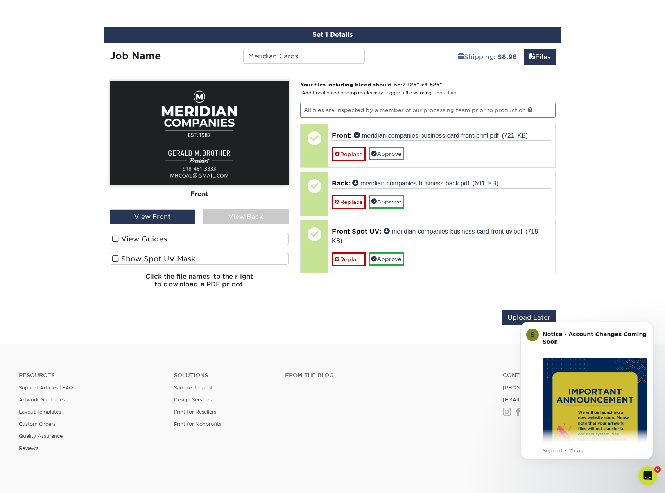
click at [157, 216] on div "View Front" at bounding box center [153, 216] width 86 height 15
click at [253, 217] on div "View Back" at bounding box center [246, 216] width 86 height 15
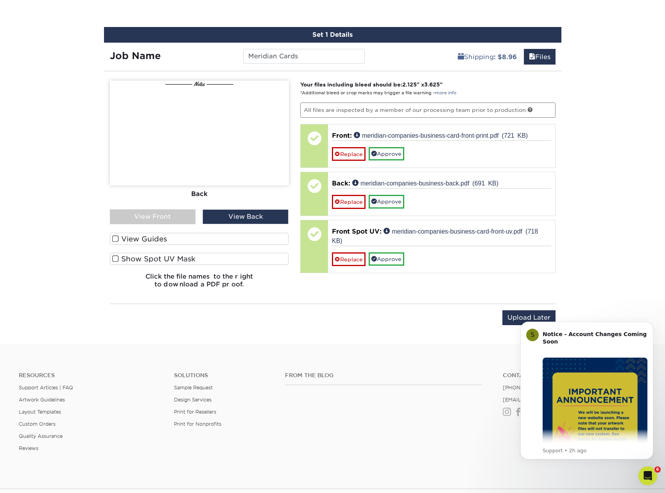
click at [167, 216] on div "View Front" at bounding box center [153, 216] width 86 height 15
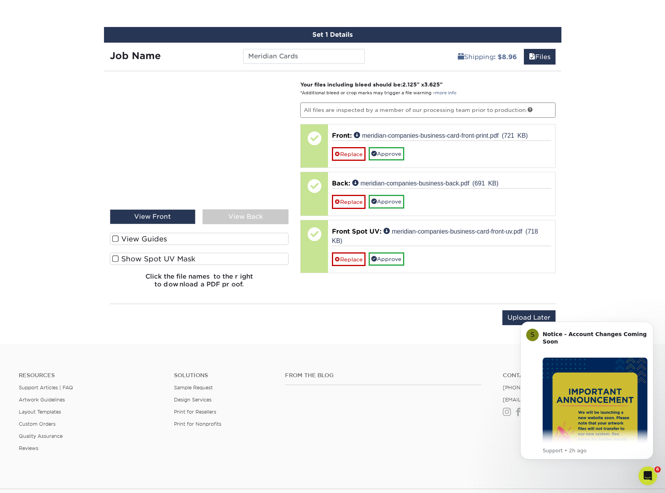
click at [258, 215] on div "View Back" at bounding box center [246, 216] width 86 height 15
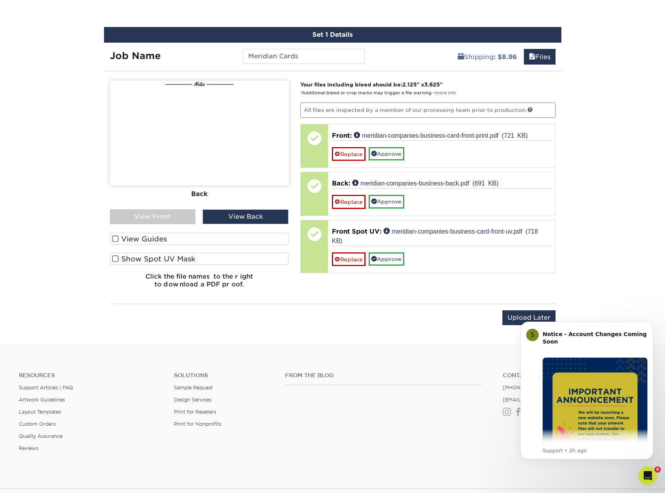
click at [155, 237] on label "View Guides" at bounding box center [199, 239] width 179 height 12
click at [0, 0] on input "View Guides" at bounding box center [0, 0] width 0 height 0
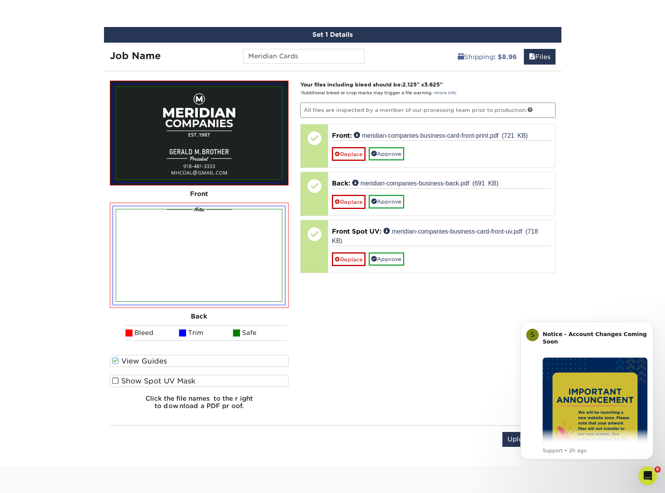
click at [120, 379] on label "Show Spot UV Mask" at bounding box center [199, 381] width 179 height 12
click at [0, 0] on input "Show Spot UV Mask" at bounding box center [0, 0] width 0 height 0
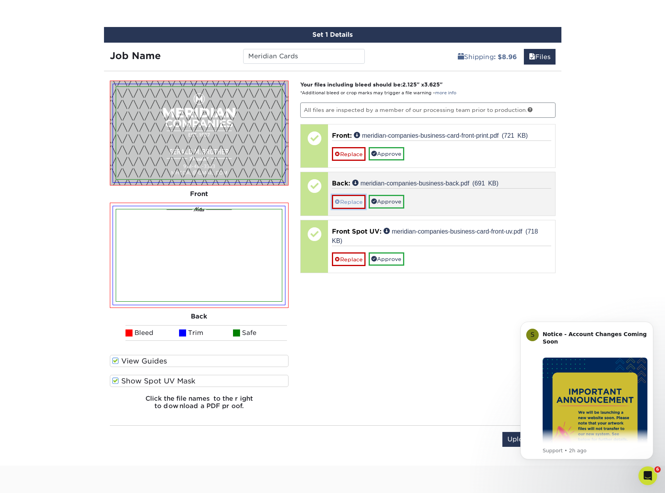
click at [346, 199] on link "Replace" at bounding box center [349, 202] width 34 height 14
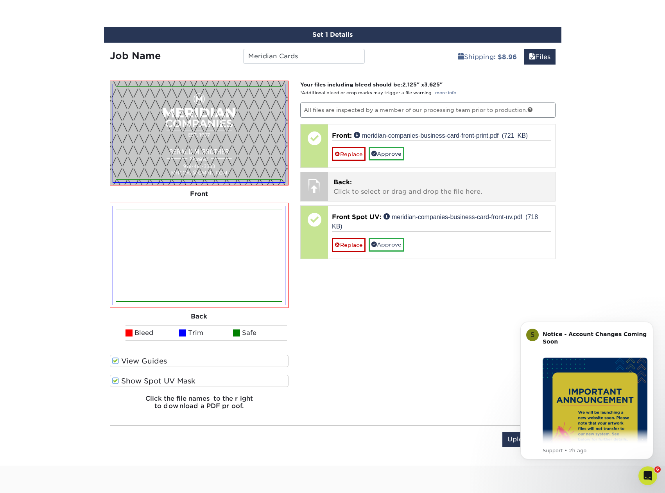
click at [349, 189] on p "Back: Click to select or drag and drop the file here." at bounding box center [442, 187] width 216 height 19
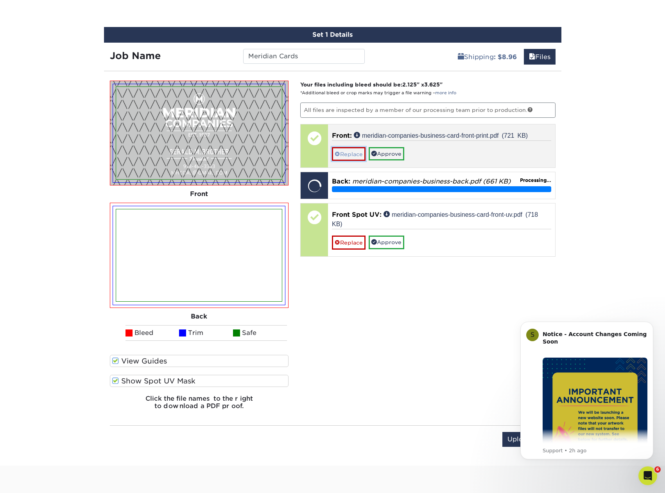
click at [347, 153] on link "Replace" at bounding box center [349, 154] width 34 height 14
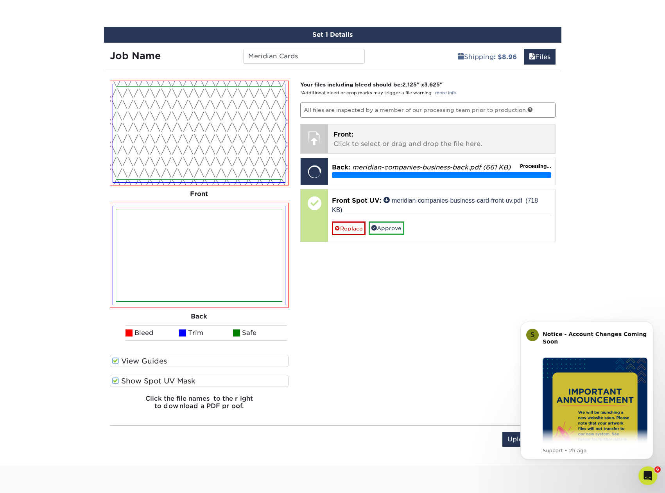
click at [357, 130] on p "Front: Click to select or drag and drop the file here." at bounding box center [442, 139] width 216 height 19
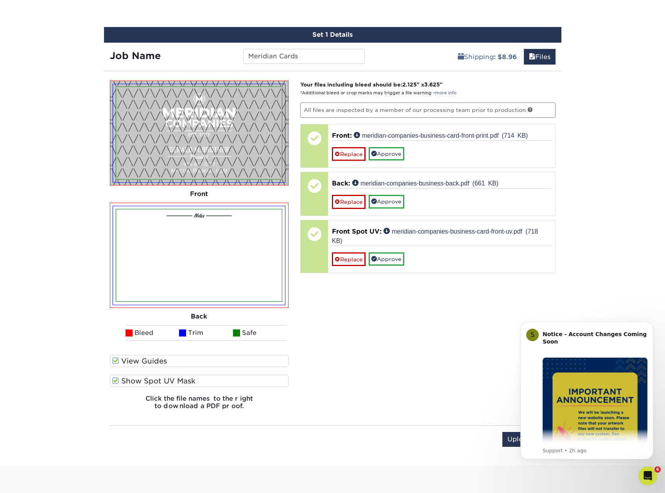
click at [120, 360] on label "View Guides" at bounding box center [199, 361] width 179 height 12
click at [0, 0] on input "View Guides" at bounding box center [0, 0] width 0 height 0
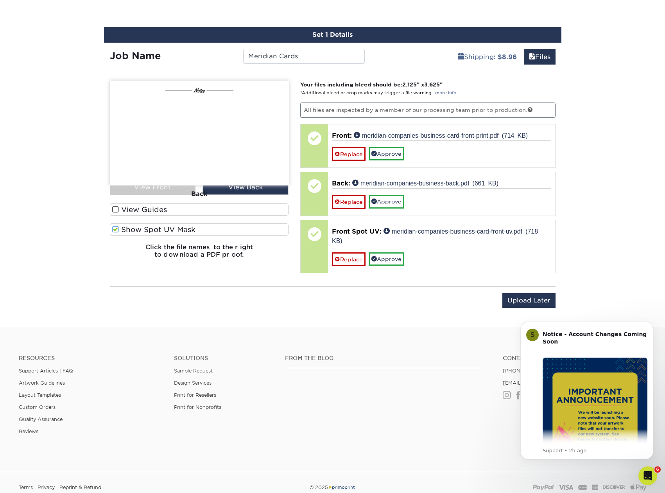
click at [197, 193] on div "Back" at bounding box center [199, 193] width 179 height 17
click at [124, 207] on label "View Guides" at bounding box center [199, 209] width 179 height 12
click at [0, 0] on input "View Guides" at bounding box center [0, 0] width 0 height 0
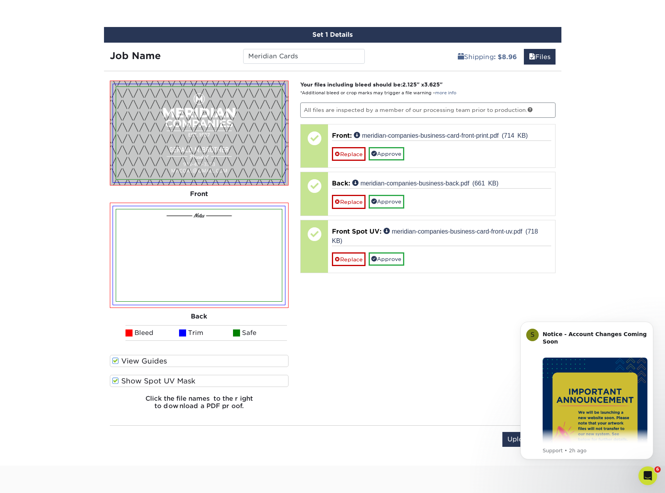
click at [117, 378] on span at bounding box center [115, 380] width 7 height 7
click at [0, 0] on input "Show Spot UV Mask" at bounding box center [0, 0] width 0 height 0
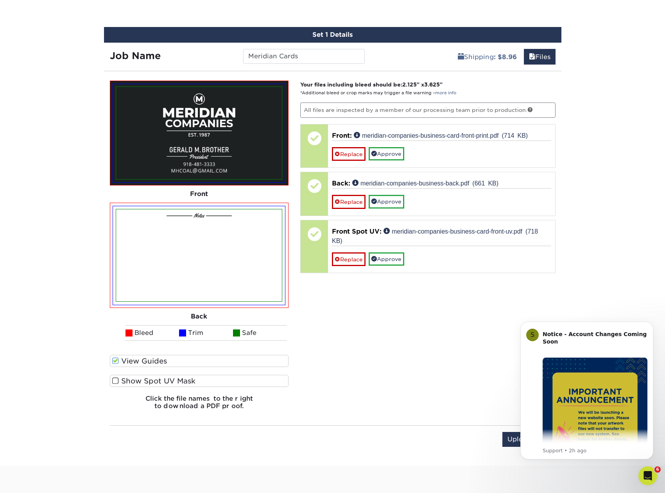
click at [115, 363] on span at bounding box center [115, 360] width 7 height 7
click at [0, 0] on input "View Guides" at bounding box center [0, 0] width 0 height 0
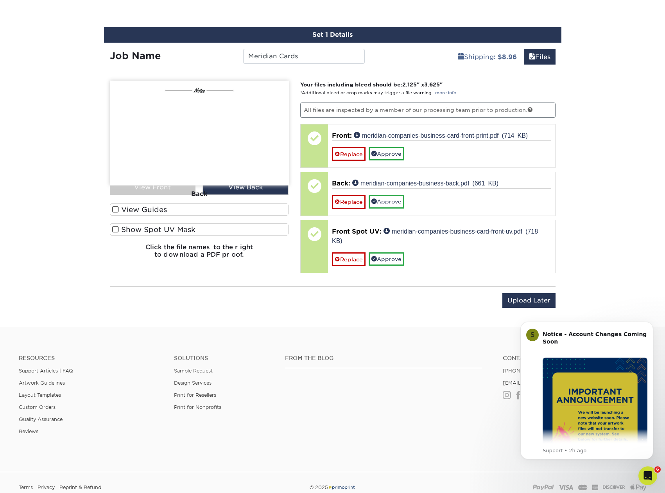
click at [173, 192] on div "Back" at bounding box center [199, 193] width 179 height 17
click at [238, 190] on div "Back" at bounding box center [199, 193] width 179 height 17
click at [163, 191] on div "Back" at bounding box center [199, 193] width 179 height 17
click at [139, 216] on div "View Guides" at bounding box center [199, 211] width 179 height 16
click at [137, 206] on label "View Guides" at bounding box center [199, 209] width 179 height 12
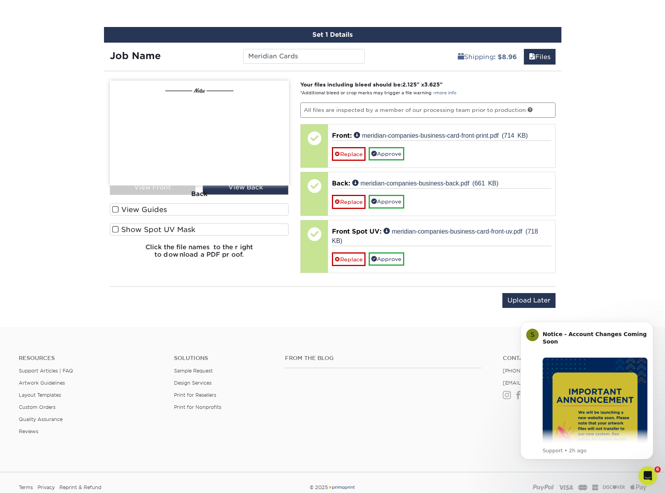
click at [0, 0] on input "View Guides" at bounding box center [0, 0] width 0 height 0
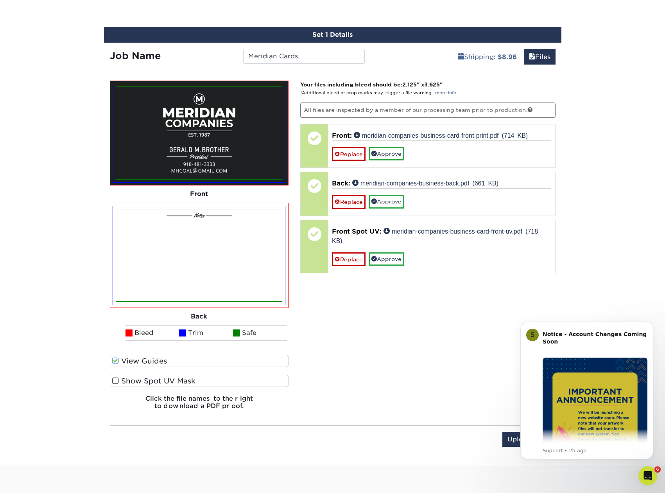
click at [124, 378] on label "Show Spot UV Mask" at bounding box center [199, 381] width 179 height 12
click at [0, 0] on input "Show Spot UV Mask" at bounding box center [0, 0] width 0 height 0
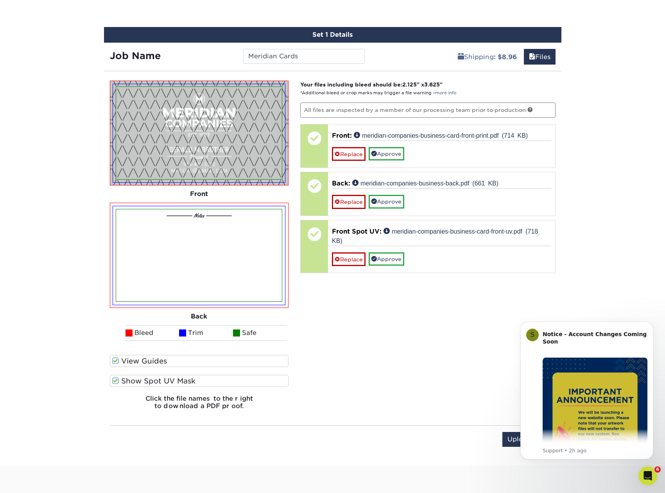
click at [174, 380] on label "Show Spot UV Mask" at bounding box center [199, 381] width 179 height 12
click at [0, 0] on input "Show Spot UV Mask" at bounding box center [0, 0] width 0 height 0
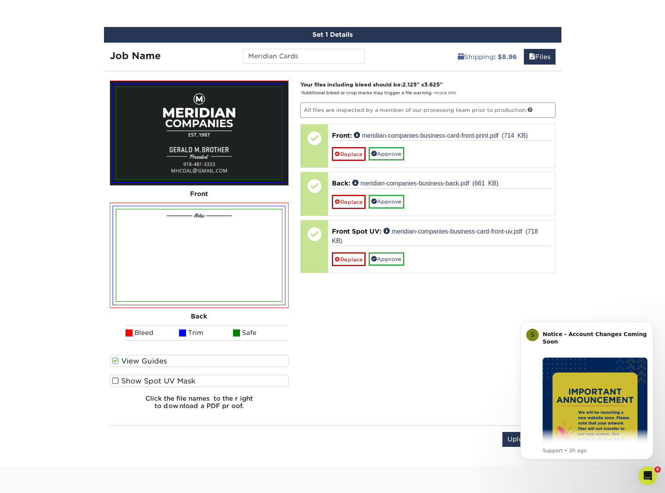
click at [472, 322] on div "Your files including bleed should be: 2.125 " x 3.625 " *Additional bleed or cr…" at bounding box center [428, 249] width 267 height 336
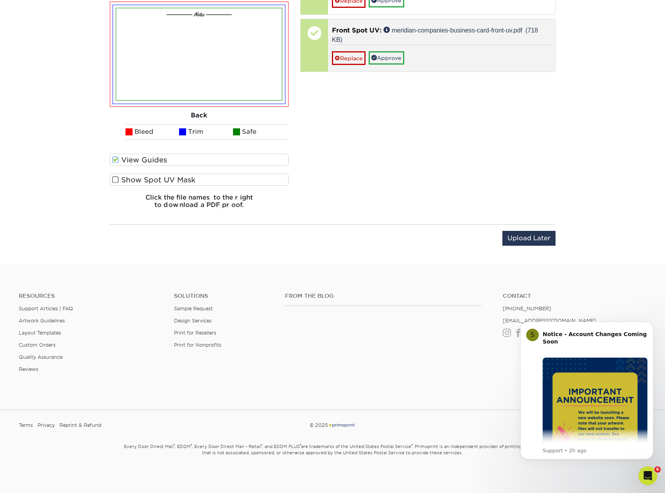
scroll to position [794, 0]
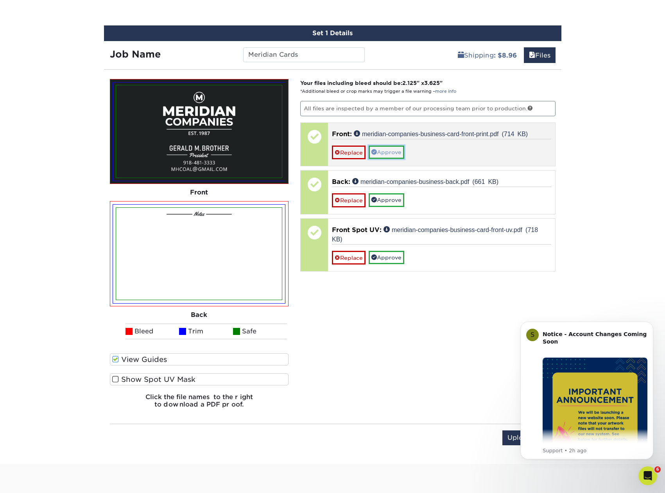
click at [399, 149] on link "Approve" at bounding box center [387, 151] width 36 height 13
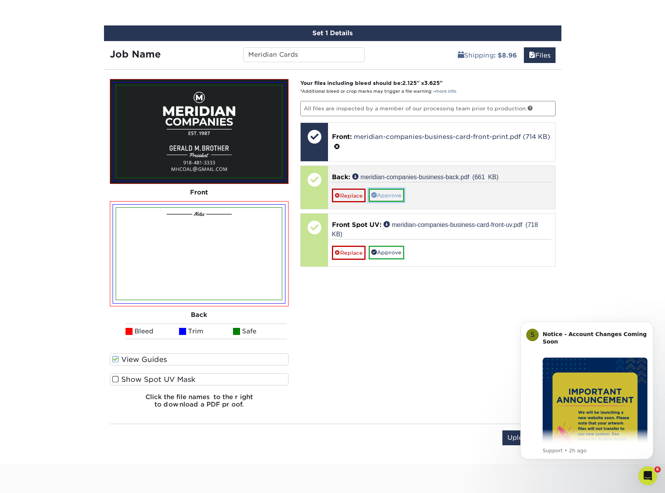
click at [395, 190] on link "Approve" at bounding box center [387, 195] width 36 height 13
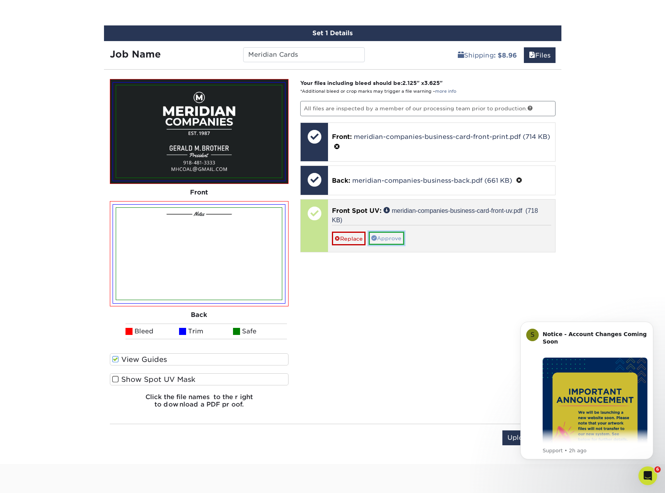
click at [394, 237] on link "Approve" at bounding box center [387, 238] width 36 height 13
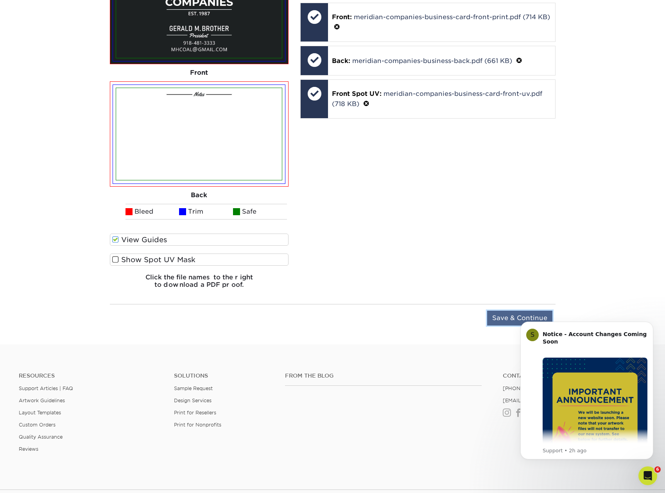
click at [501, 319] on input "Save & Continue" at bounding box center [519, 318] width 65 height 15
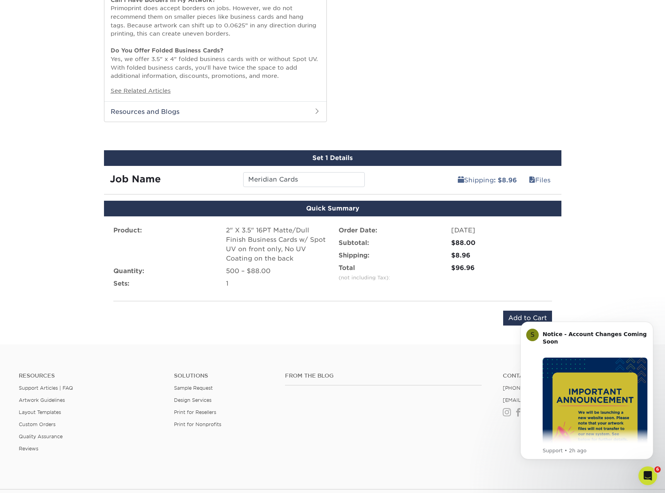
scroll to position [709, 0]
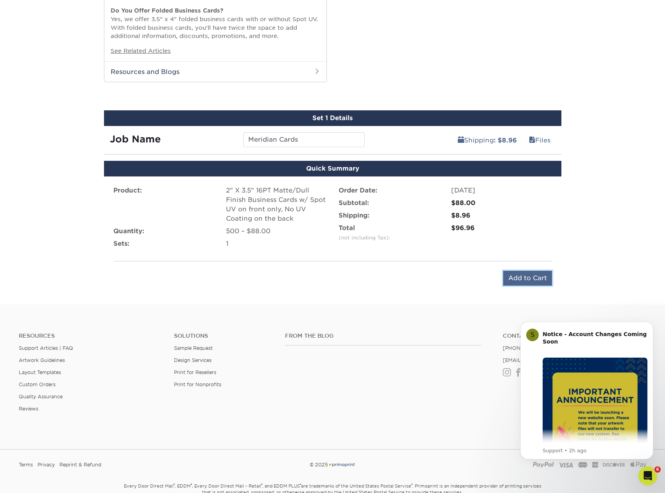
click at [512, 276] on input "Add to Cart" at bounding box center [527, 278] width 49 height 15
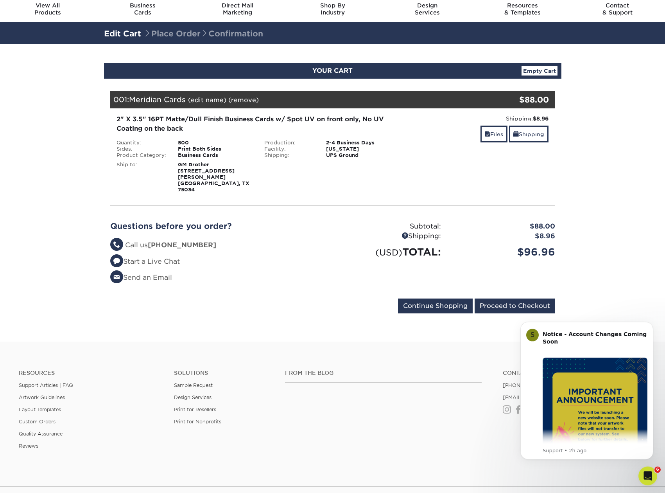
scroll to position [40, 0]
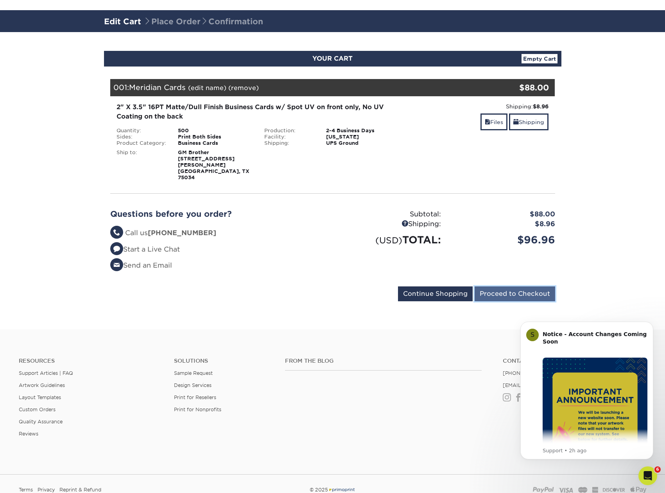
click at [532, 286] on input "Proceed to Checkout" at bounding box center [515, 293] width 81 height 15
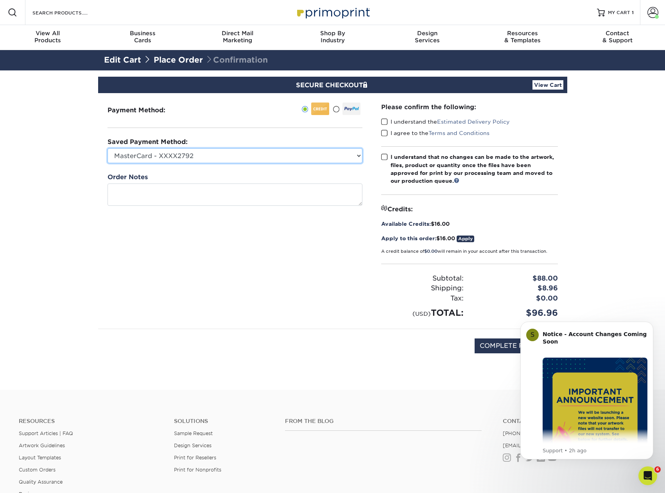
click at [108, 148] on select "MasterCard - XXXX2792 New Credit Card" at bounding box center [235, 155] width 255 height 15
select select
click option "New Credit Card" at bounding box center [0, 0] width 0 height 0
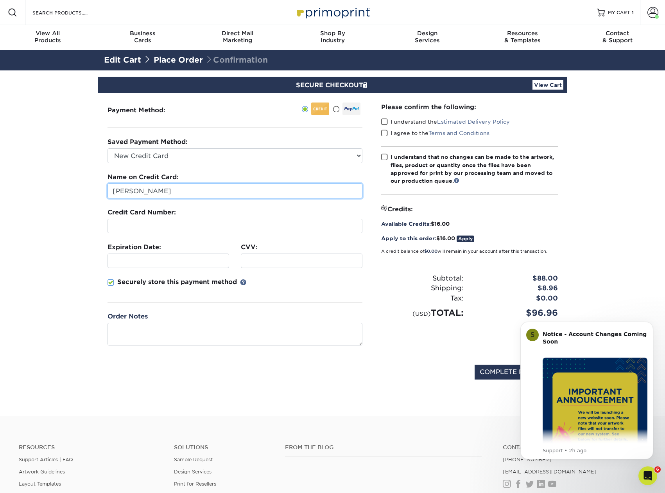
drag, startPoint x: 135, startPoint y: 190, endPoint x: 65, endPoint y: 188, distance: 70.5
click at [67, 188] on section "SECURE CHECKOUT View Cart Payment Method: Saved Payment Method:" at bounding box center [332, 242] width 665 height 345
type input "[PERSON_NAME]"
click at [113, 284] on span at bounding box center [111, 282] width 7 height 7
click at [0, 0] on input "Securely store this payment method" at bounding box center [0, 0] width 0 height 0
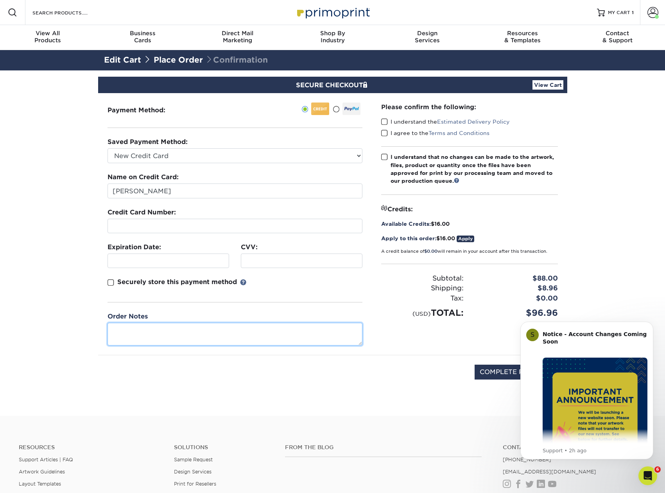
click at [135, 329] on textarea at bounding box center [235, 334] width 255 height 22
type textarea "this is my first time trying spot uv. the file i prepared for the uv, the white…"
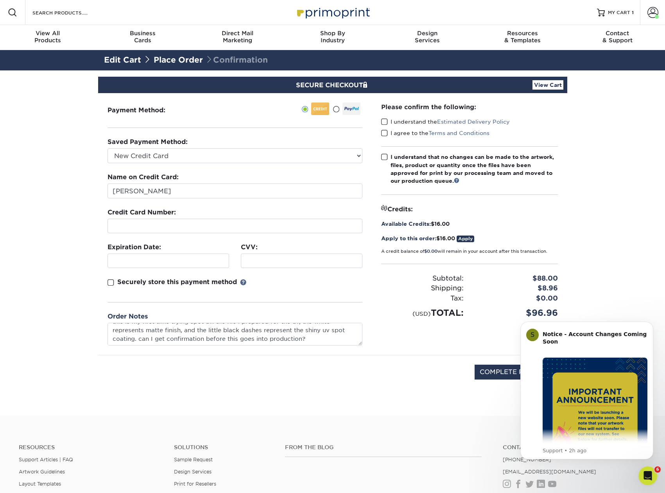
click at [385, 155] on span at bounding box center [384, 156] width 7 height 7
click at [0, 0] on input "I understand that no changes can be made to the artwork, files, product or quan…" at bounding box center [0, 0] width 0 height 0
click at [385, 134] on span at bounding box center [384, 132] width 7 height 7
click at [0, 0] on input "I agree to the Terms and Conditions" at bounding box center [0, 0] width 0 height 0
click at [385, 120] on span at bounding box center [384, 121] width 7 height 7
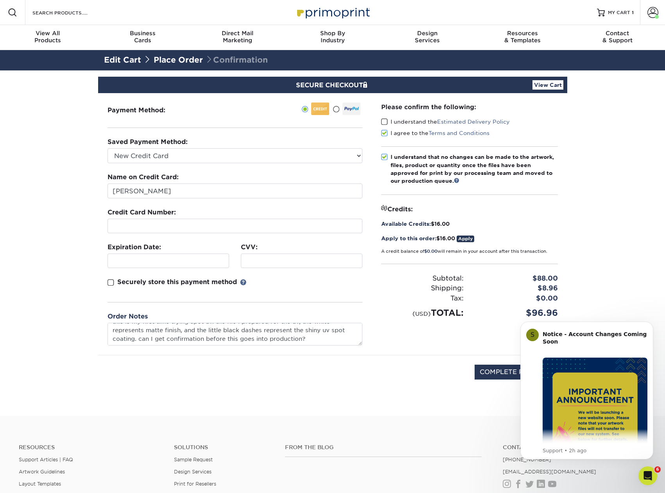
click at [0, 0] on input "I understand the Estimated Delivery Policy" at bounding box center [0, 0] width 0 height 0
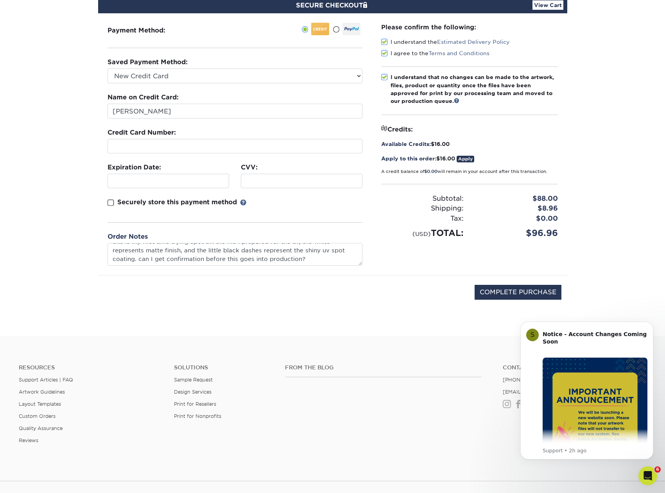
click at [465, 156] on link "Apply" at bounding box center [466, 159] width 18 height 7
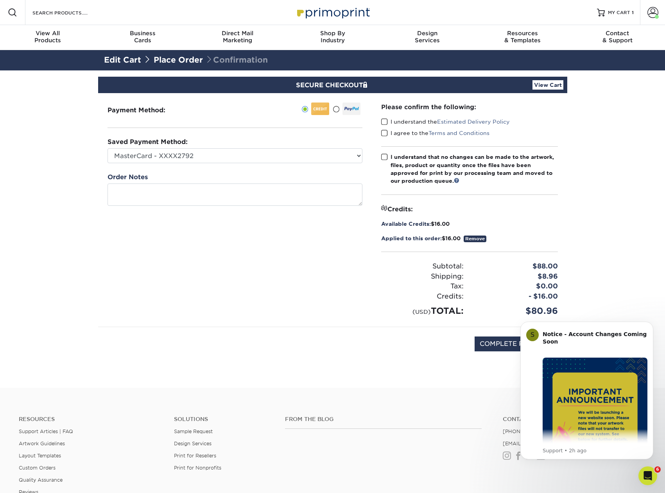
click at [380, 156] on div "Please confirm the following: I understand the Estimated Delivery Policy I agre…" at bounding box center [470, 209] width 196 height 233
click at [386, 156] on span at bounding box center [384, 156] width 7 height 7
click at [0, 0] on input "I understand that no changes can be made to the artwork, files, product or quan…" at bounding box center [0, 0] width 0 height 0
click at [384, 133] on span at bounding box center [384, 132] width 7 height 7
click at [0, 0] on input "I agree to the Terms and Conditions" at bounding box center [0, 0] width 0 height 0
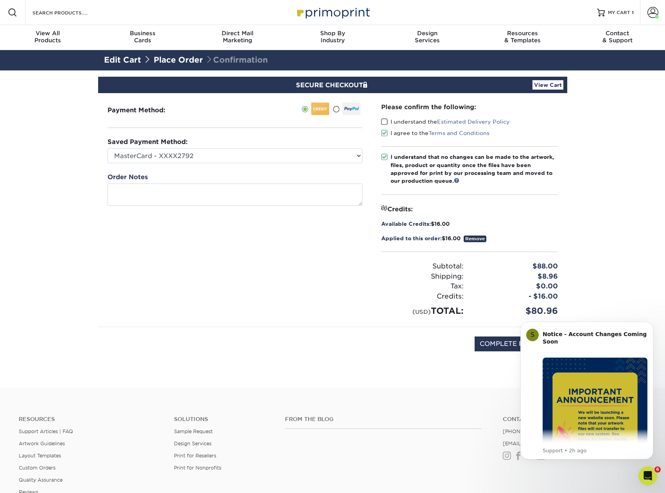
click at [384, 122] on span at bounding box center [384, 121] width 7 height 7
click at [0, 0] on input "I understand the Estimated Delivery Policy" at bounding box center [0, 0] width 0 height 0
click at [304, 192] on textarea at bounding box center [235, 194] width 255 height 22
click at [330, 165] on div "Payment Method:" at bounding box center [235, 209] width 274 height 233
click at [108, 148] on select "MasterCard - XXXX2792 New Credit Card" at bounding box center [235, 155] width 255 height 15
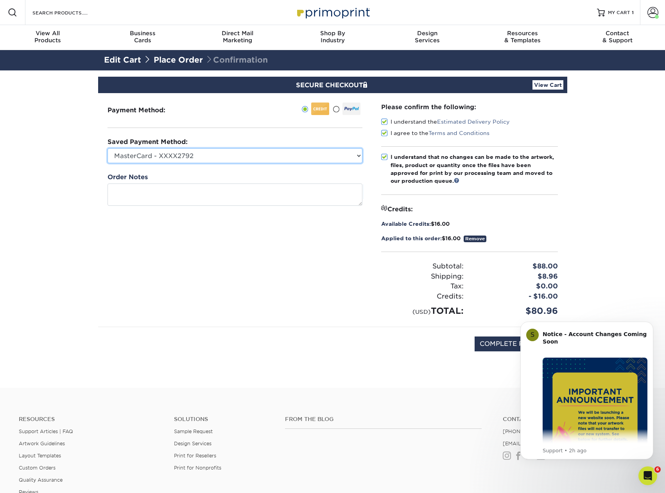
select select
click option "New Credit Card" at bounding box center [0, 0] width 0 height 0
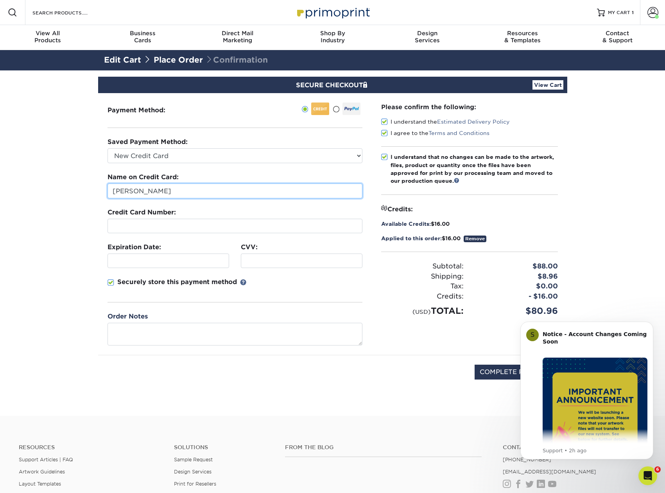
drag, startPoint x: 127, startPoint y: 191, endPoint x: 91, endPoint y: 191, distance: 35.6
click at [108, 191] on input "Mark Brother" at bounding box center [235, 190] width 255 height 15
type input "Gerald M Brother"
click at [190, 286] on p "Securely store this payment method" at bounding box center [177, 281] width 120 height 9
click at [0, 0] on input "Securely store this payment method" at bounding box center [0, 0] width 0 height 0
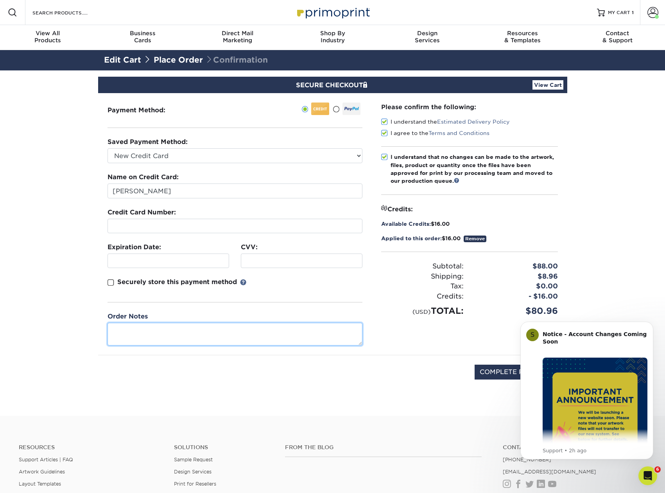
click at [146, 341] on textarea at bounding box center [235, 334] width 255 height 22
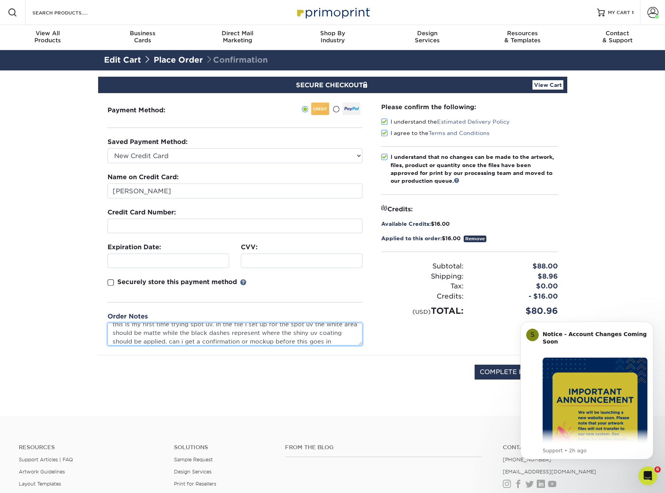
scroll to position [14, 0]
type textarea "this is my first time trying spot uv. in the file i set up for the spot uv the …"
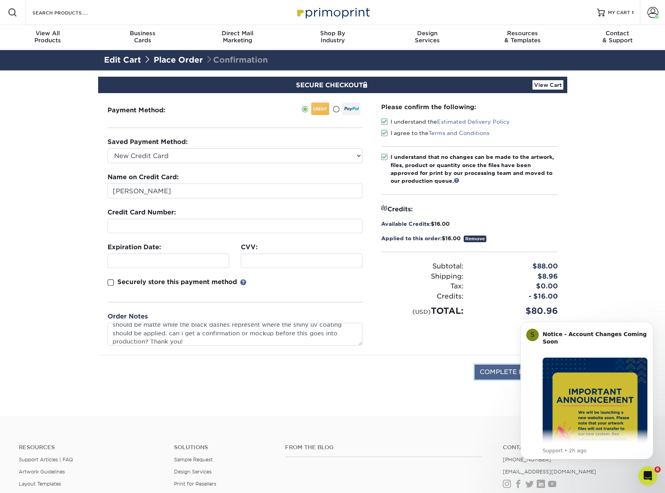
click at [501, 368] on input "COMPLETE PURCHASE" at bounding box center [518, 372] width 87 height 15
type input "PROCESSING, PLEASE WAIT..."
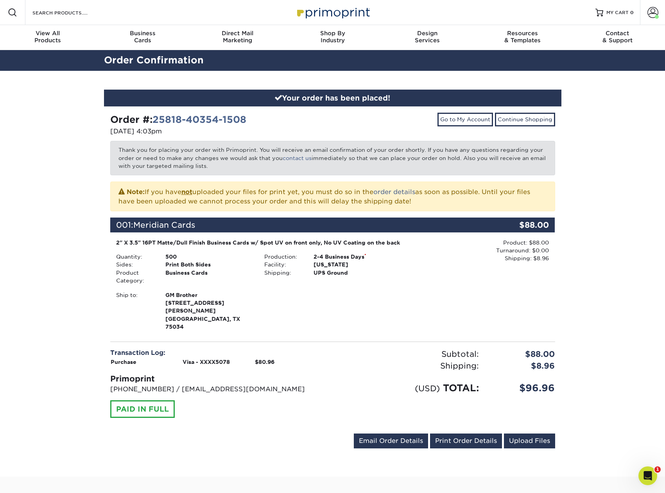
click at [562, 257] on div "Your order has been placed! Order #: 25818-40354-1508 [DATE] 4:03pm Go to My Ac…" at bounding box center [332, 274] width 469 height 406
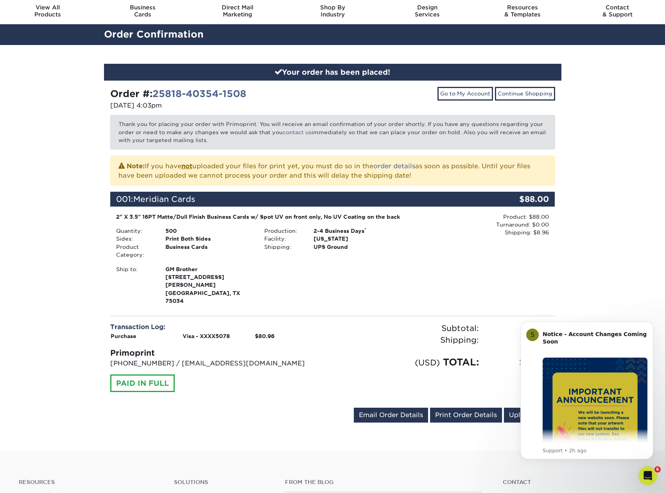
scroll to position [40, 0]
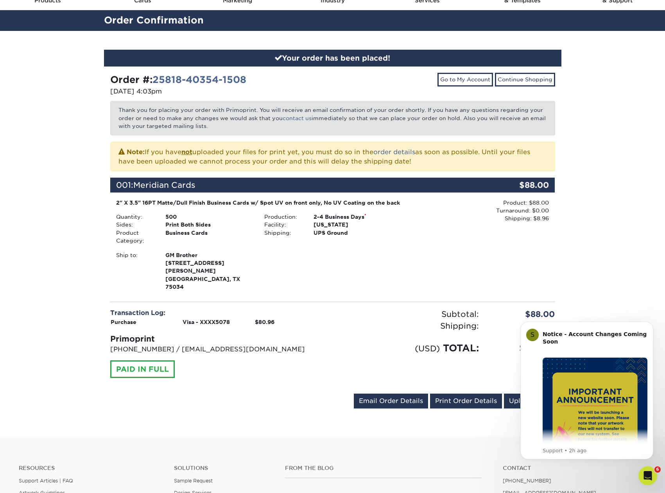
click at [587, 222] on div "Your order has been placed! Order #: 25818-40354-1508 [DATE] 4:03pm Go to My Ac…" at bounding box center [332, 234] width 665 height 406
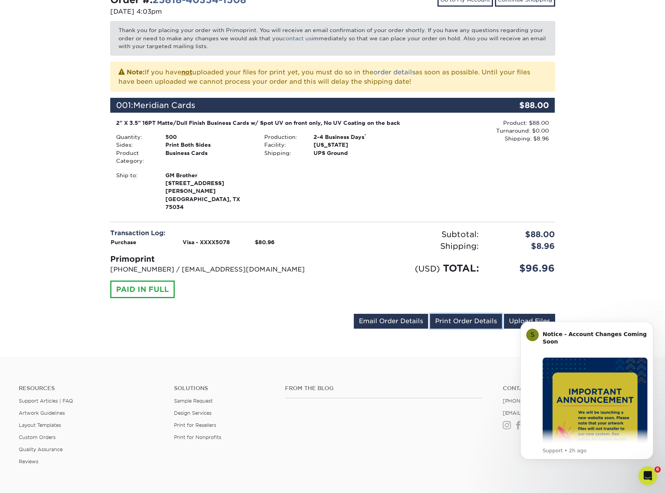
scroll to position [0, 0]
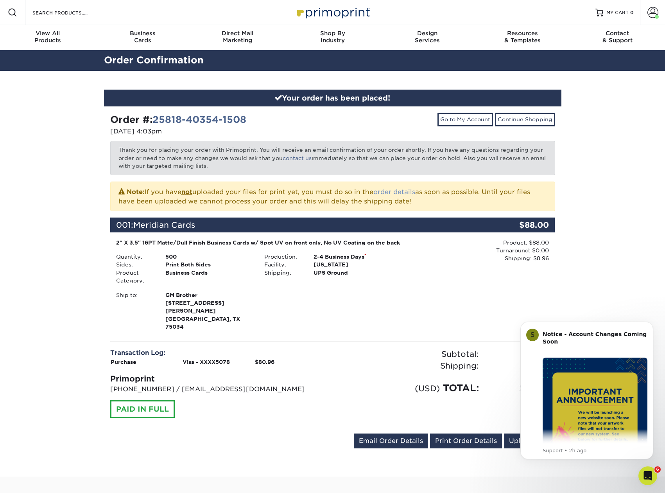
click at [410, 195] on link "order details" at bounding box center [395, 191] width 42 height 7
click at [460, 437] on link "Print Order Details" at bounding box center [466, 440] width 72 height 15
click at [607, 218] on div "Your order has been placed! Order #: 25818-40354-1508 [DATE] 4:03pm Go to My Ac…" at bounding box center [332, 274] width 665 height 406
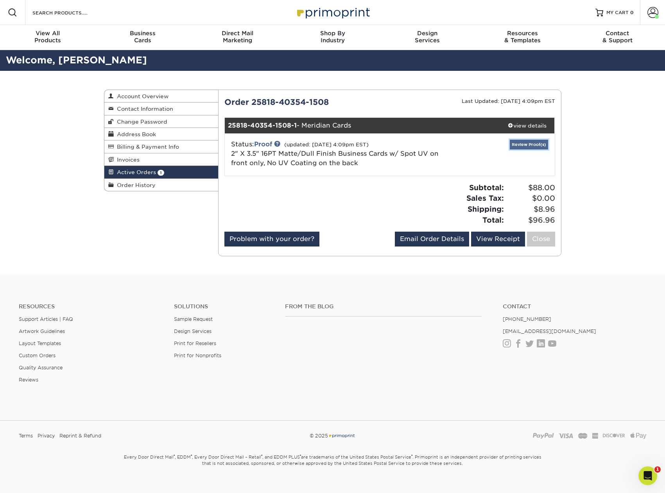
click at [528, 143] on link "Review Proof(s)" at bounding box center [529, 145] width 38 height 10
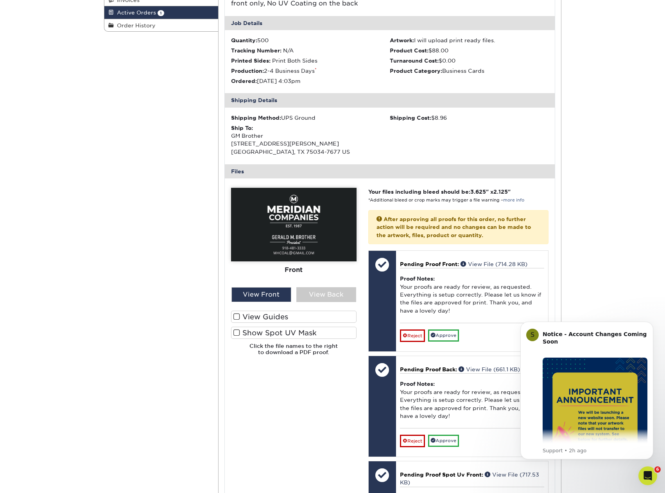
click at [240, 334] on span at bounding box center [236, 332] width 7 height 7
click at [0, 0] on input "Show Spot UV Mask" at bounding box center [0, 0] width 0 height 0
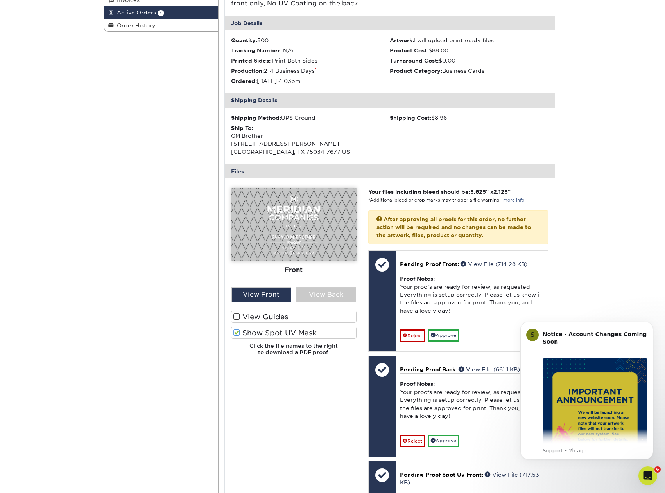
click at [238, 334] on span at bounding box center [236, 332] width 7 height 7
click at [0, 0] on input "Show Spot UV Mask" at bounding box center [0, 0] width 0 height 0
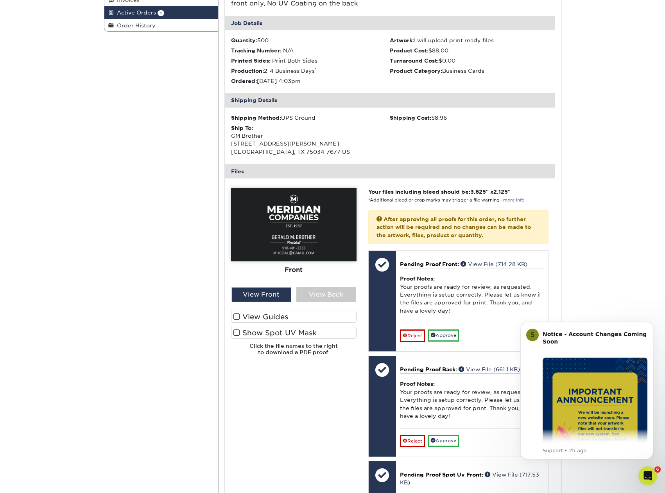
click at [237, 333] on span at bounding box center [236, 332] width 7 height 7
click at [0, 0] on input "Show Spot UV Mask" at bounding box center [0, 0] width 0 height 0
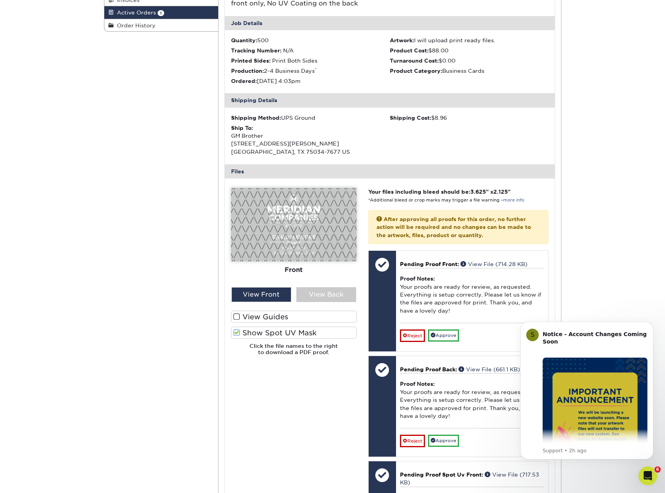
click at [234, 320] on span at bounding box center [236, 316] width 7 height 7
click at [0, 0] on input "View Guides" at bounding box center [0, 0] width 0 height 0
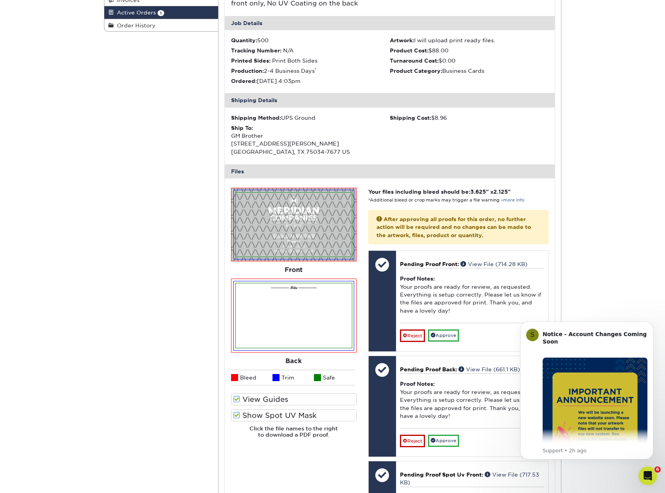
click at [235, 398] on span at bounding box center [236, 398] width 7 height 7
click at [0, 0] on input "View Guides" at bounding box center [0, 0] width 0 height 0
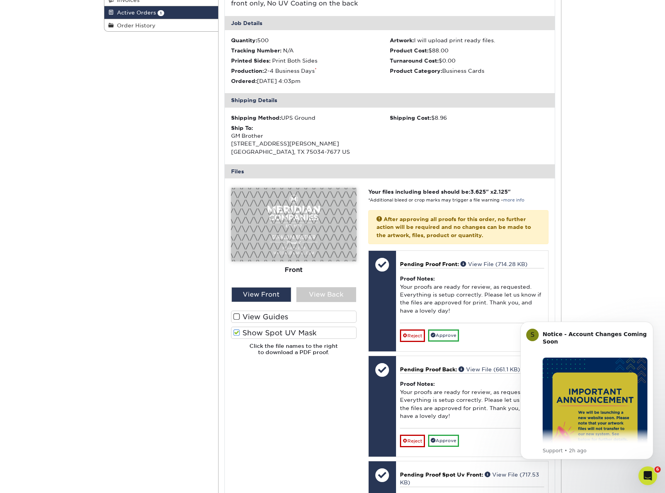
click at [238, 334] on span at bounding box center [236, 332] width 7 height 7
click at [0, 0] on input "Show Spot UV Mask" at bounding box center [0, 0] width 0 height 0
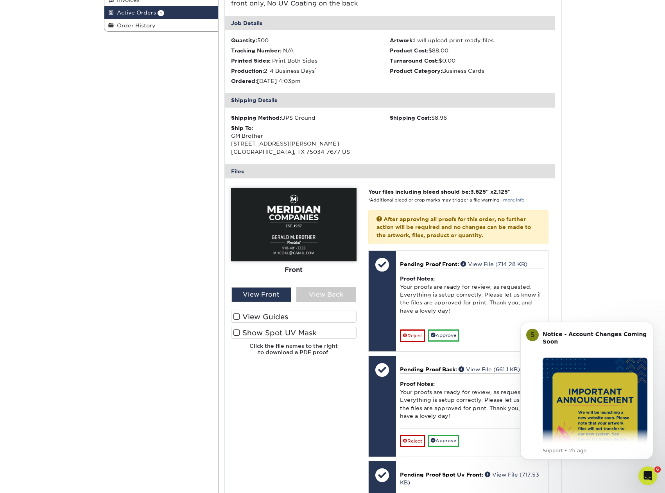
click at [600, 198] on div "Active Orders Account Overview Contact Information Change Password Address Book…" at bounding box center [332, 297] width 665 height 772
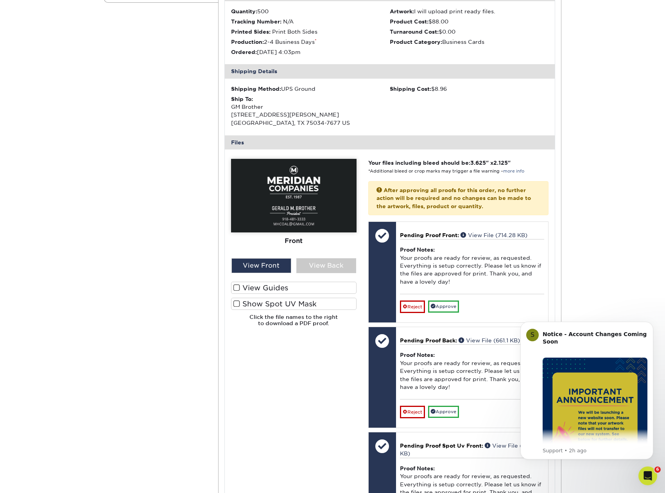
scroll to position [199, 0]
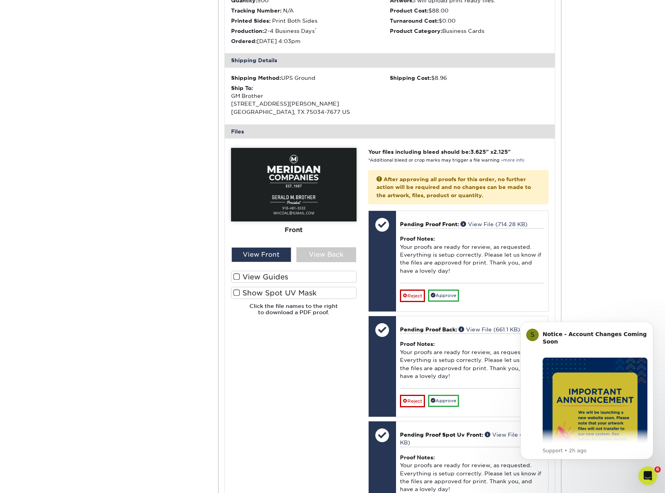
click at [214, 349] on div "Active Orders Account Overview Contact Information Change Password Address Book…" at bounding box center [332, 257] width 469 height 772
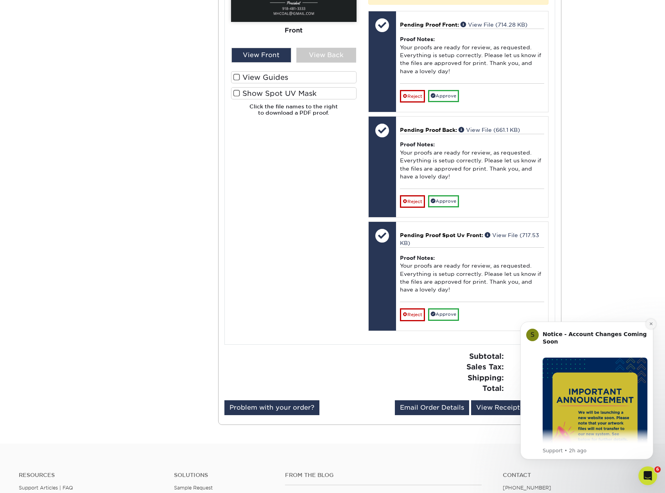
click at [653, 323] on icon "Dismiss notification" at bounding box center [651, 323] width 4 height 4
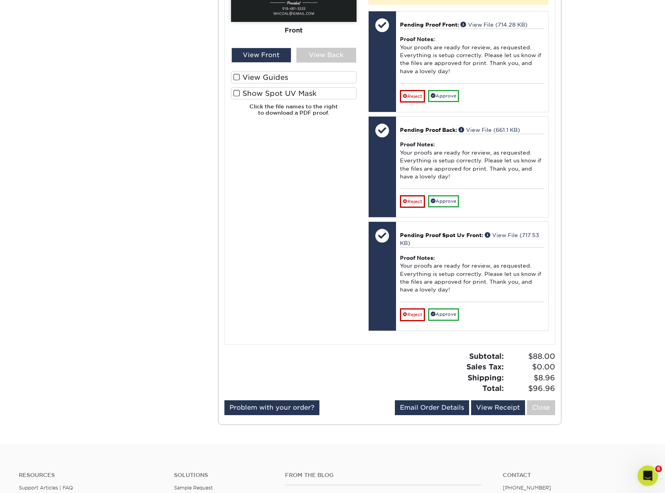
click at [648, 475] on icon "Open Intercom Messenger" at bounding box center [646, 474] width 5 height 6
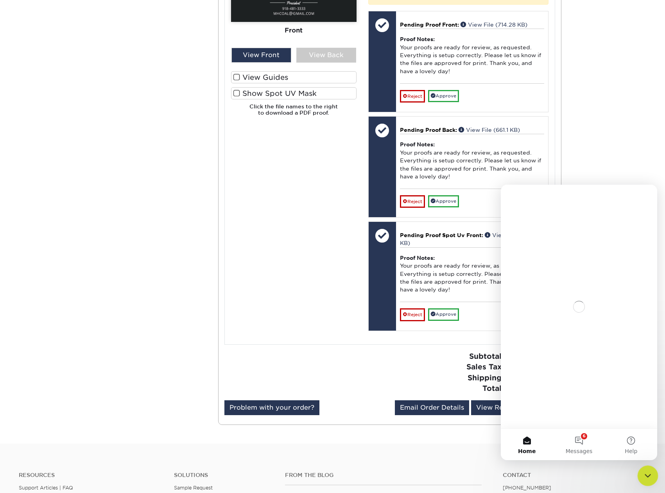
scroll to position [0, 0]
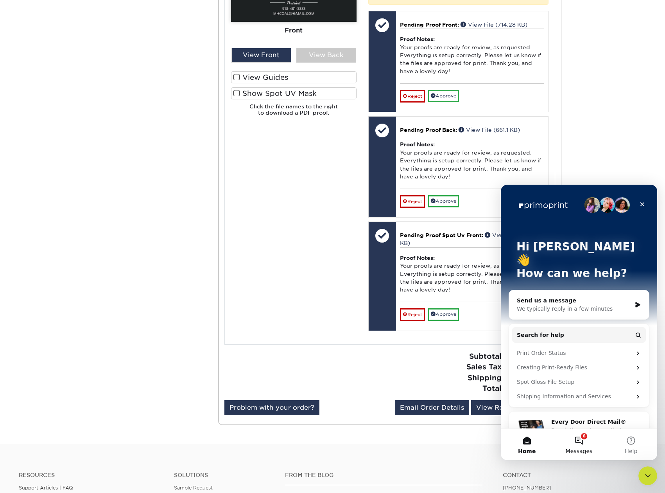
click at [584, 440] on button "6 Messages" at bounding box center [579, 444] width 52 height 31
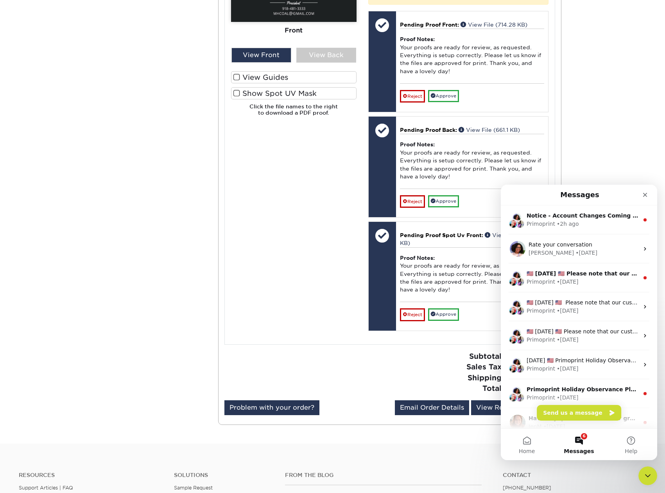
drag, startPoint x: 584, startPoint y: 440, endPoint x: 584, endPoint y: 445, distance: 5.1
click at [584, 445] on button "6 Messages" at bounding box center [579, 444] width 52 height 31
click at [576, 411] on button "Send us a message" at bounding box center [579, 413] width 84 height 16
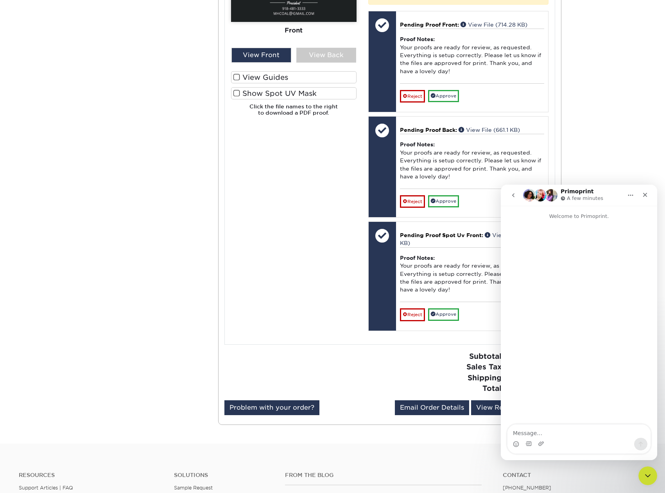
click at [533, 436] on textarea "Message…" at bounding box center [579, 430] width 143 height 13
type textarea "can you help me understand my spot uv layer? does white represent matte and bla…"
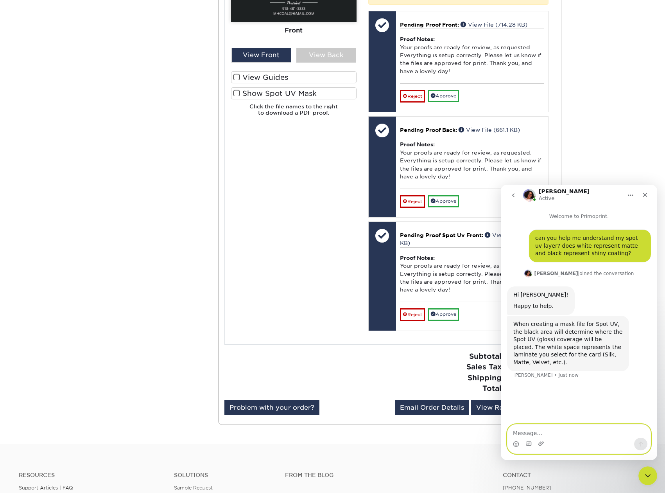
drag, startPoint x: 536, startPoint y: 432, endPoint x: 541, endPoint y: 434, distance: 5.6
click at [536, 432] on textarea "Message…" at bounding box center [579, 430] width 143 height 13
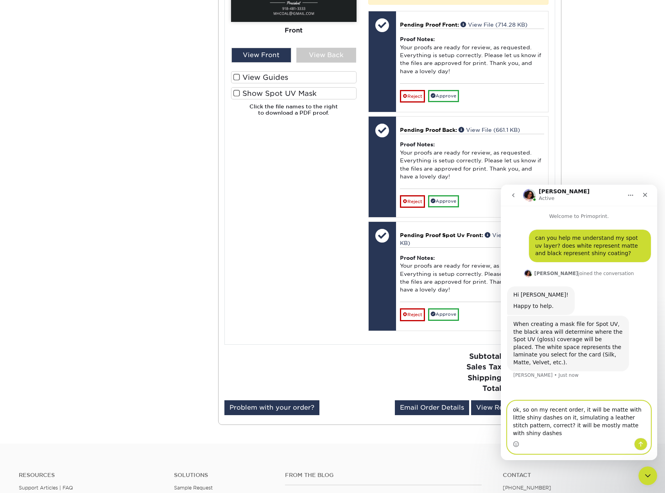
type textarea "ok, so on my recent order, it will be matte with little shiny dashes on it, sim…"
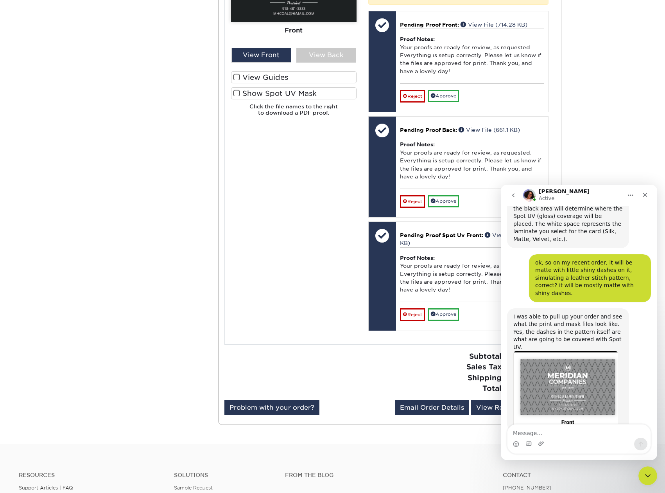
scroll to position [124, 0]
click at [663, 56] on div "Active Orders Account Overview Contact Information Change Password Address Book…" at bounding box center [332, 58] width 665 height 772
click at [545, 435] on textarea "Message…" at bounding box center [579, 430] width 143 height 13
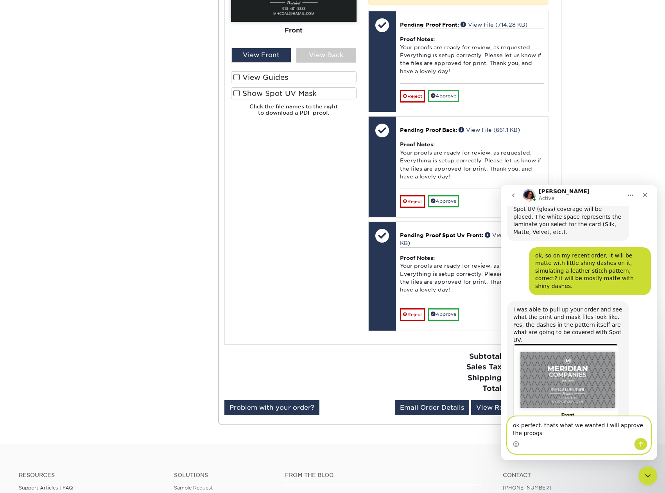
scroll to position [131, 0]
type textarea "ok perfect. thats what we wanted i will approve the proofs now."
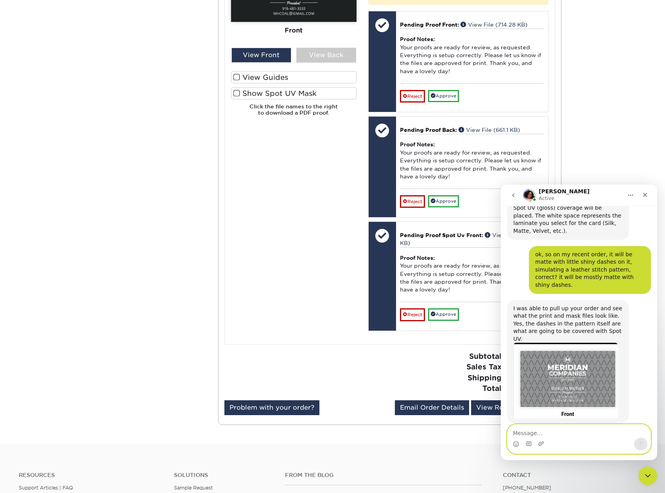
scroll to position [154, 0]
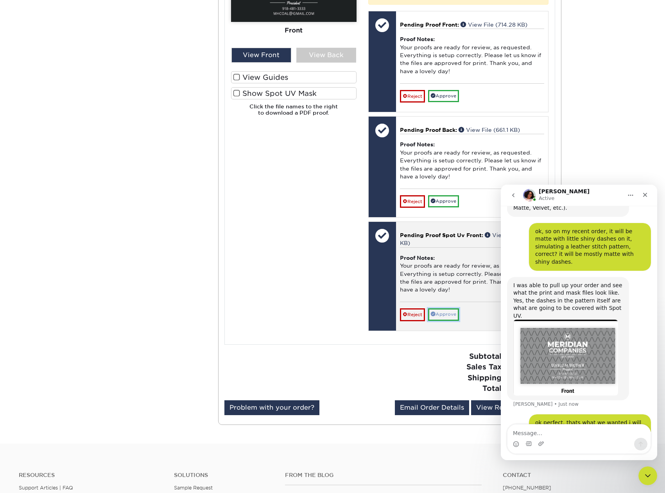
click at [453, 313] on link "Approve" at bounding box center [443, 314] width 31 height 12
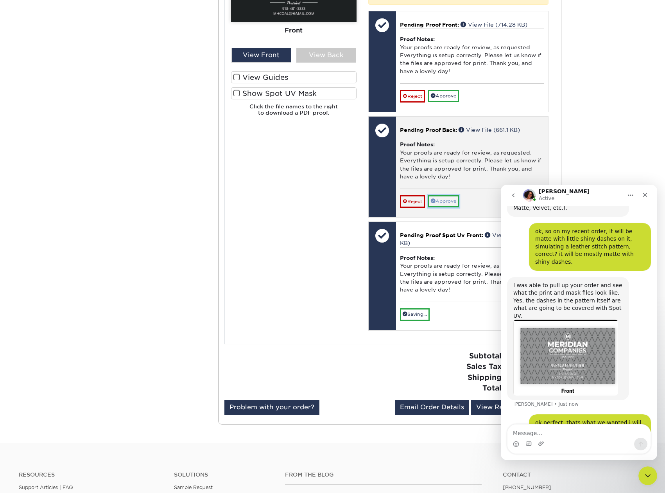
click at [450, 204] on link "Approve" at bounding box center [443, 201] width 31 height 12
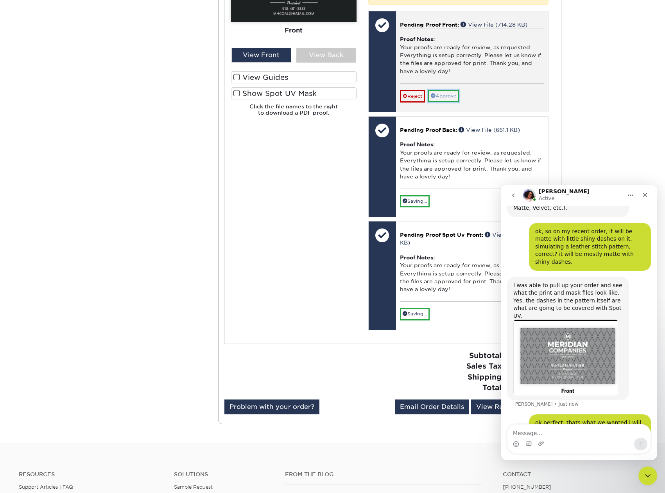
click at [449, 101] on link "Approve" at bounding box center [443, 96] width 31 height 12
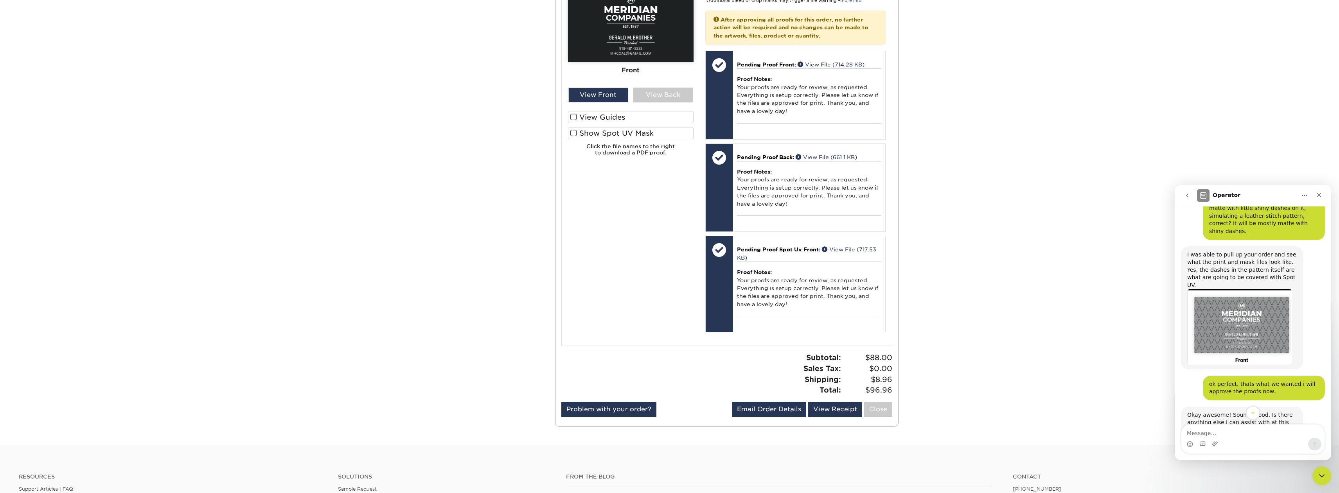
scroll to position [285, 0]
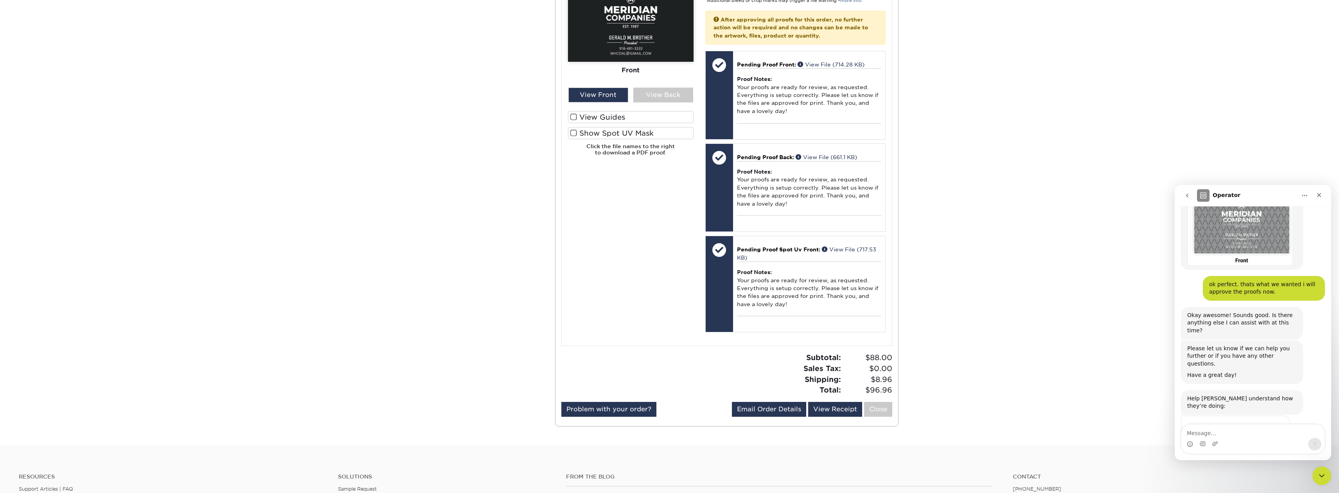
click at [665, 437] on span "Amazing" at bounding box center [1272, 444] width 14 height 14
